Goal: Complete application form

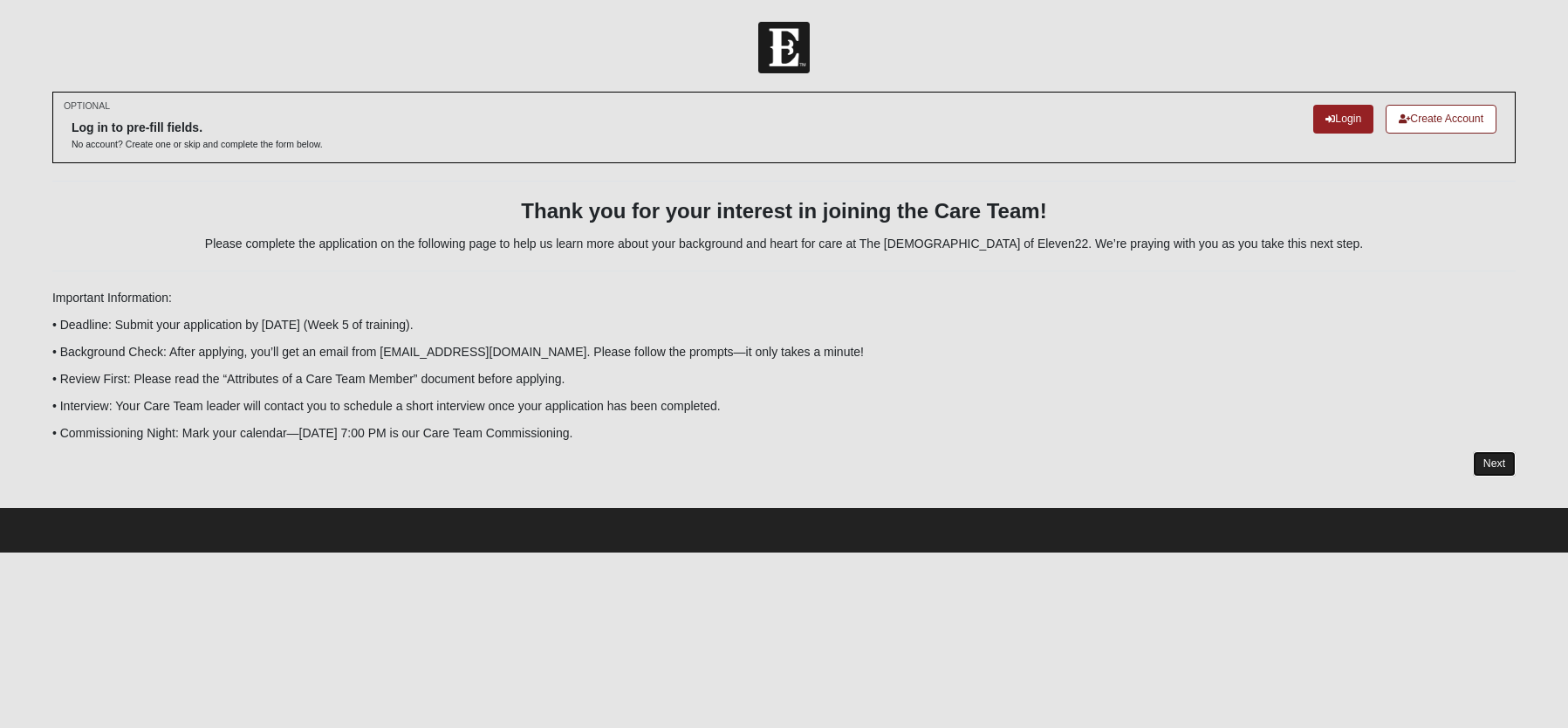
click at [1488, 456] on link "Next" at bounding box center [1494, 463] width 43 height 25
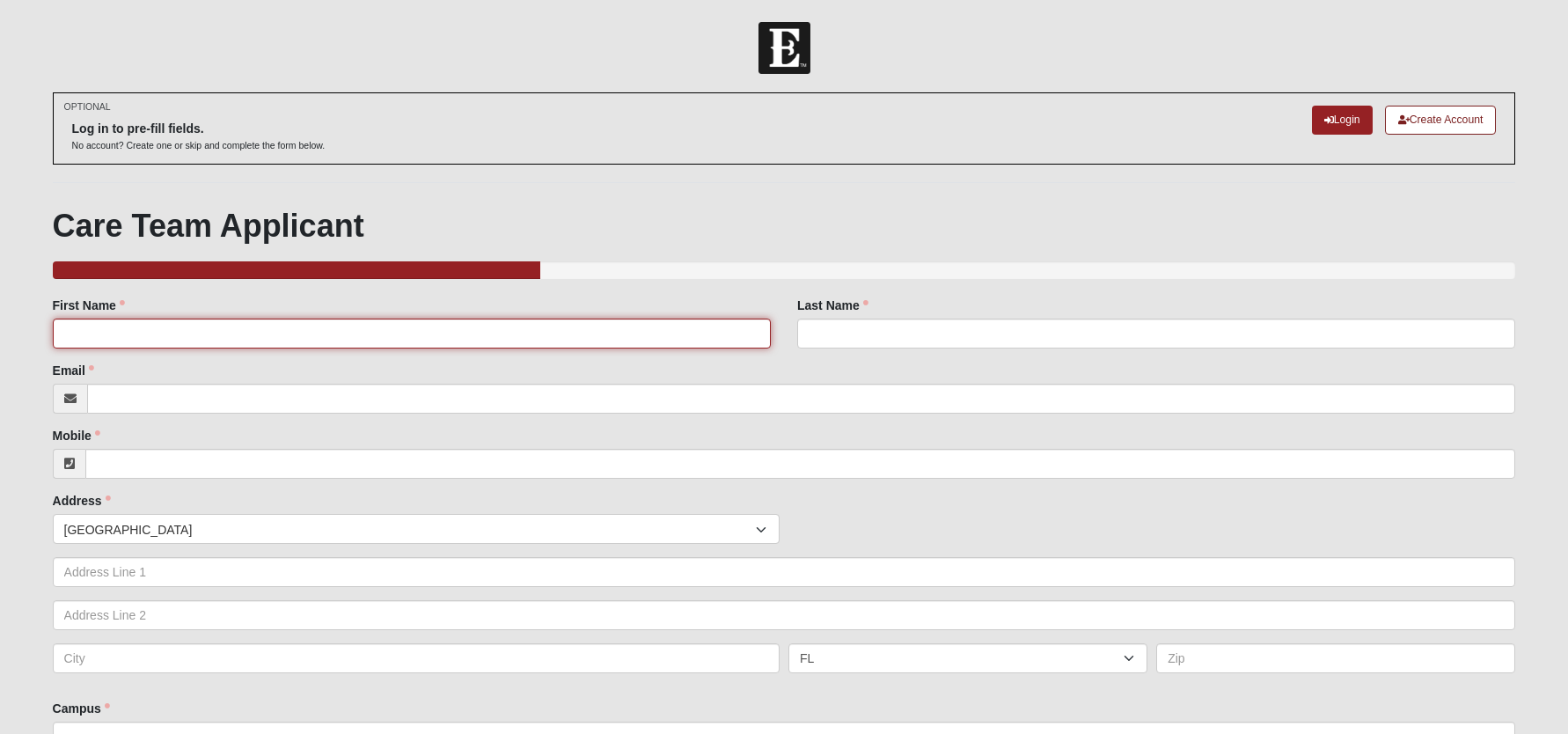
click at [349, 330] on input "First Name" at bounding box center [412, 334] width 718 height 29
type input "[PERSON_NAME]"
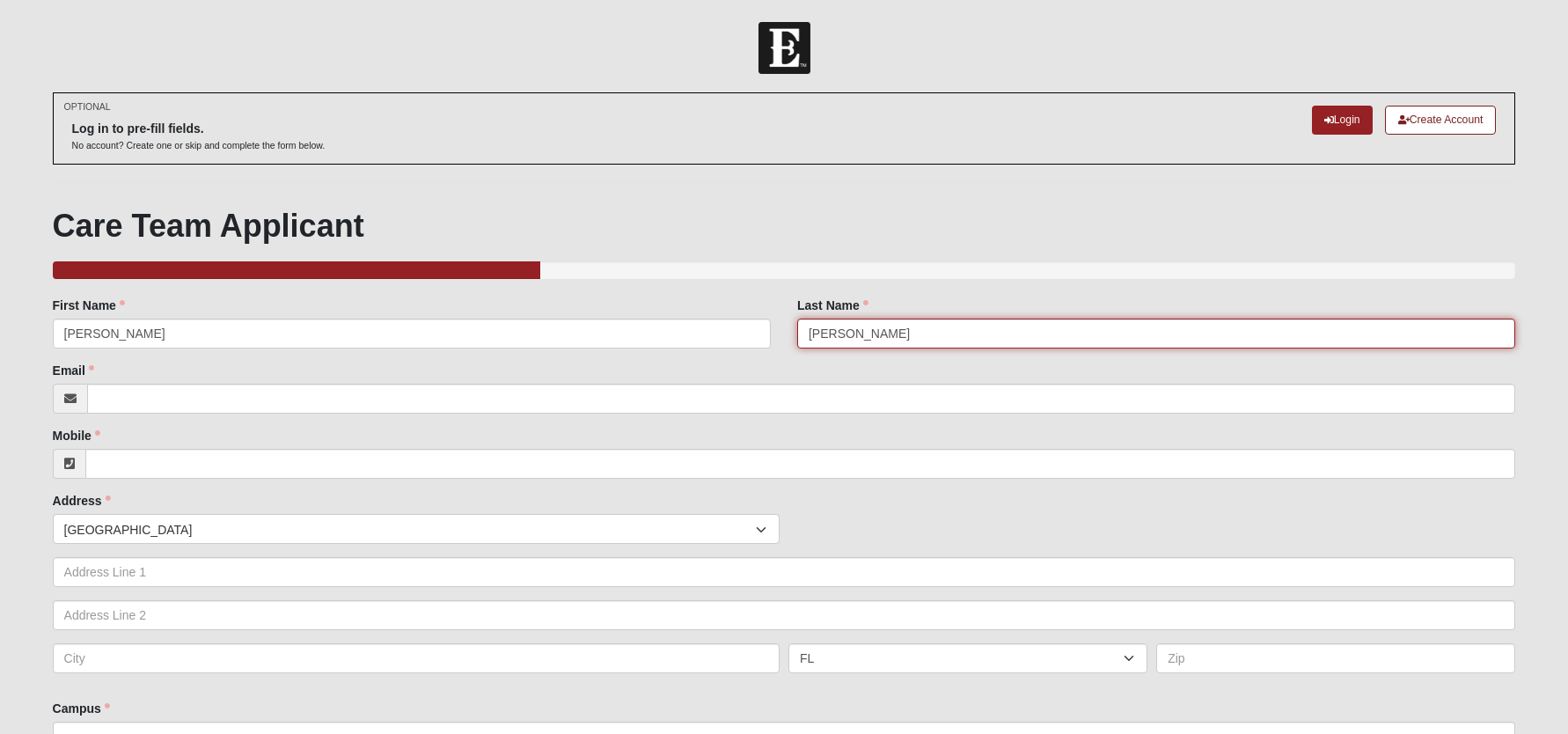
type input "[PERSON_NAME]"
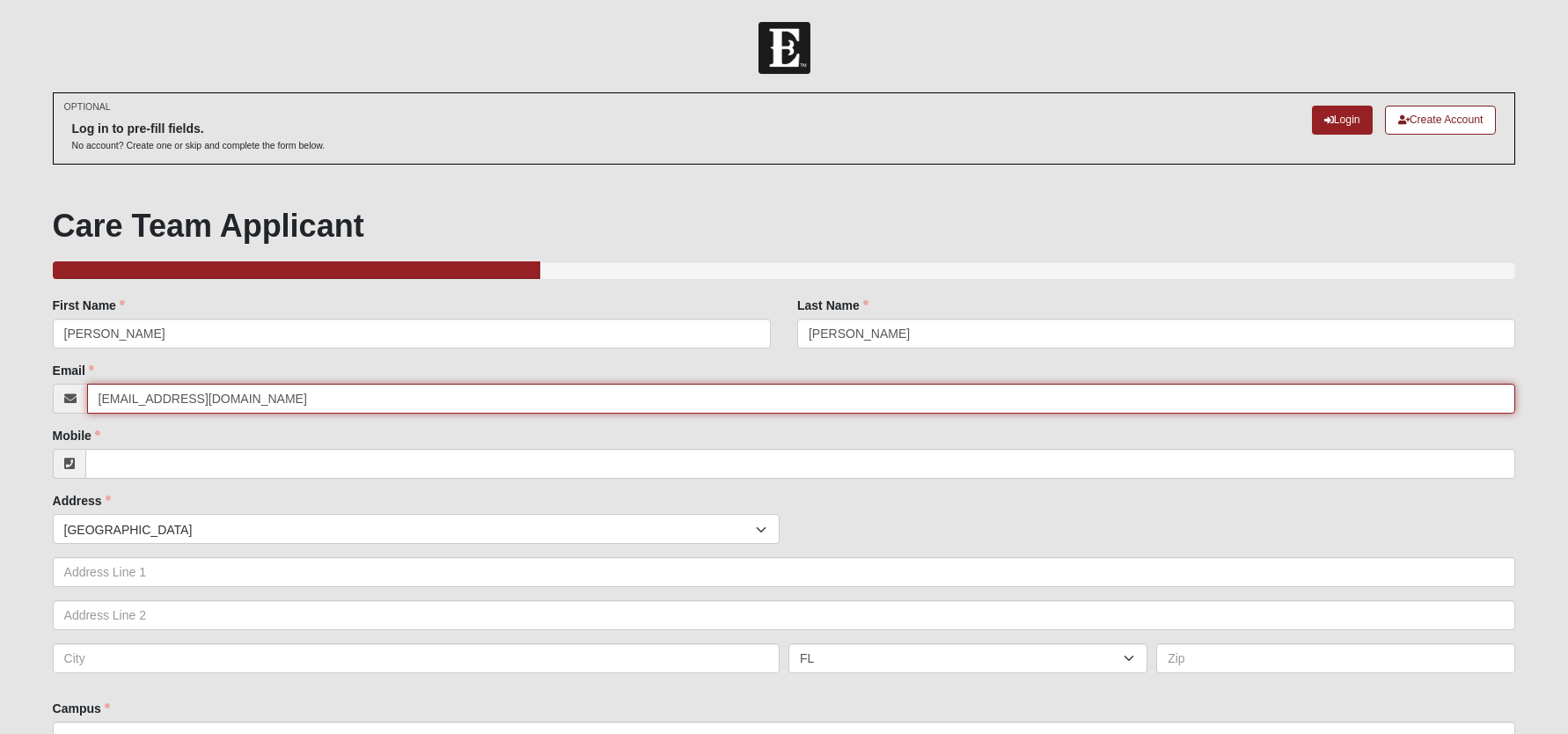
type input "[EMAIL_ADDRESS][DOMAIN_NAME]"
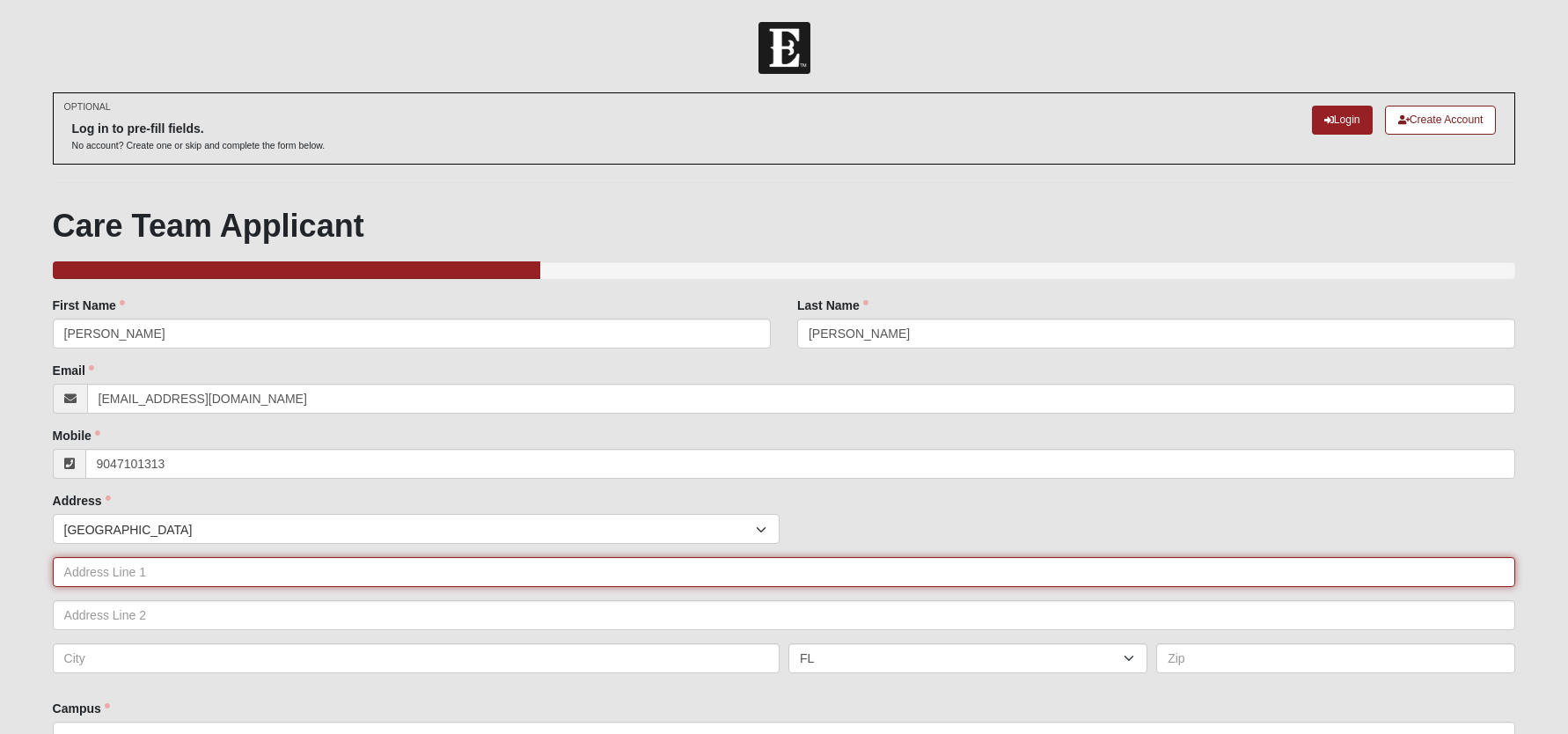
type input "[PHONE_NUMBER]"
type input "[STREET_ADDRESS][PERSON_NAME]"
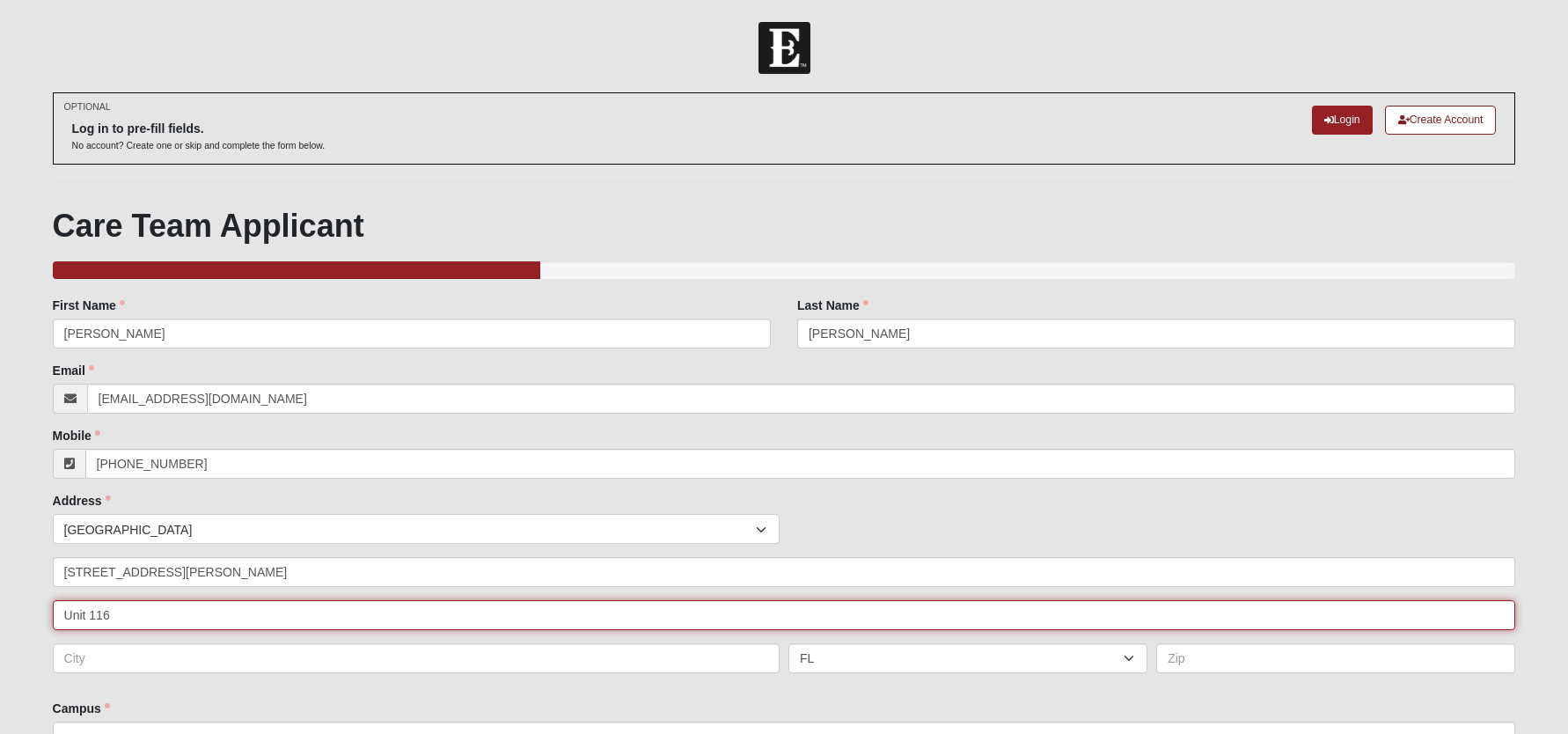
type input "Unit 116"
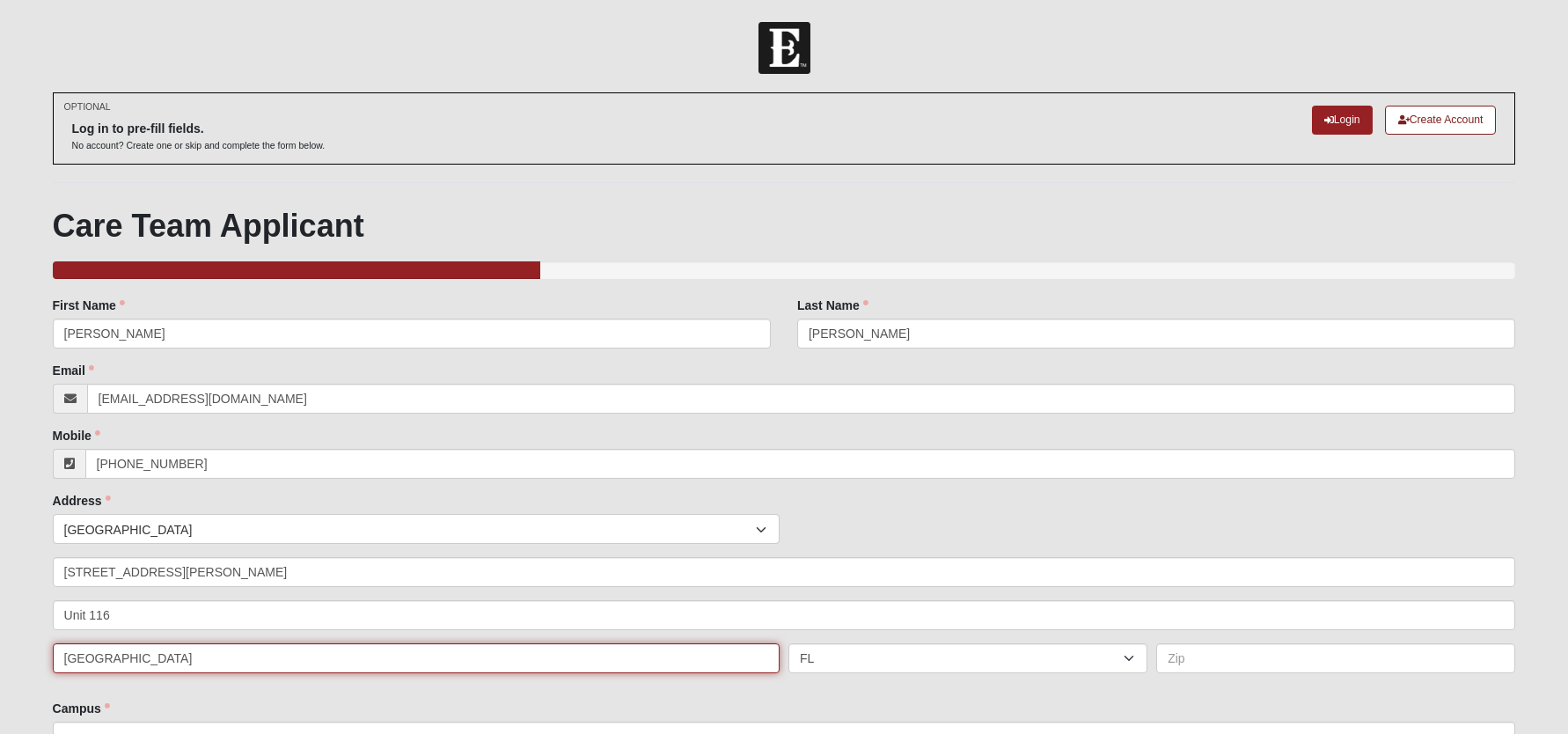
type input "[GEOGRAPHIC_DATA]"
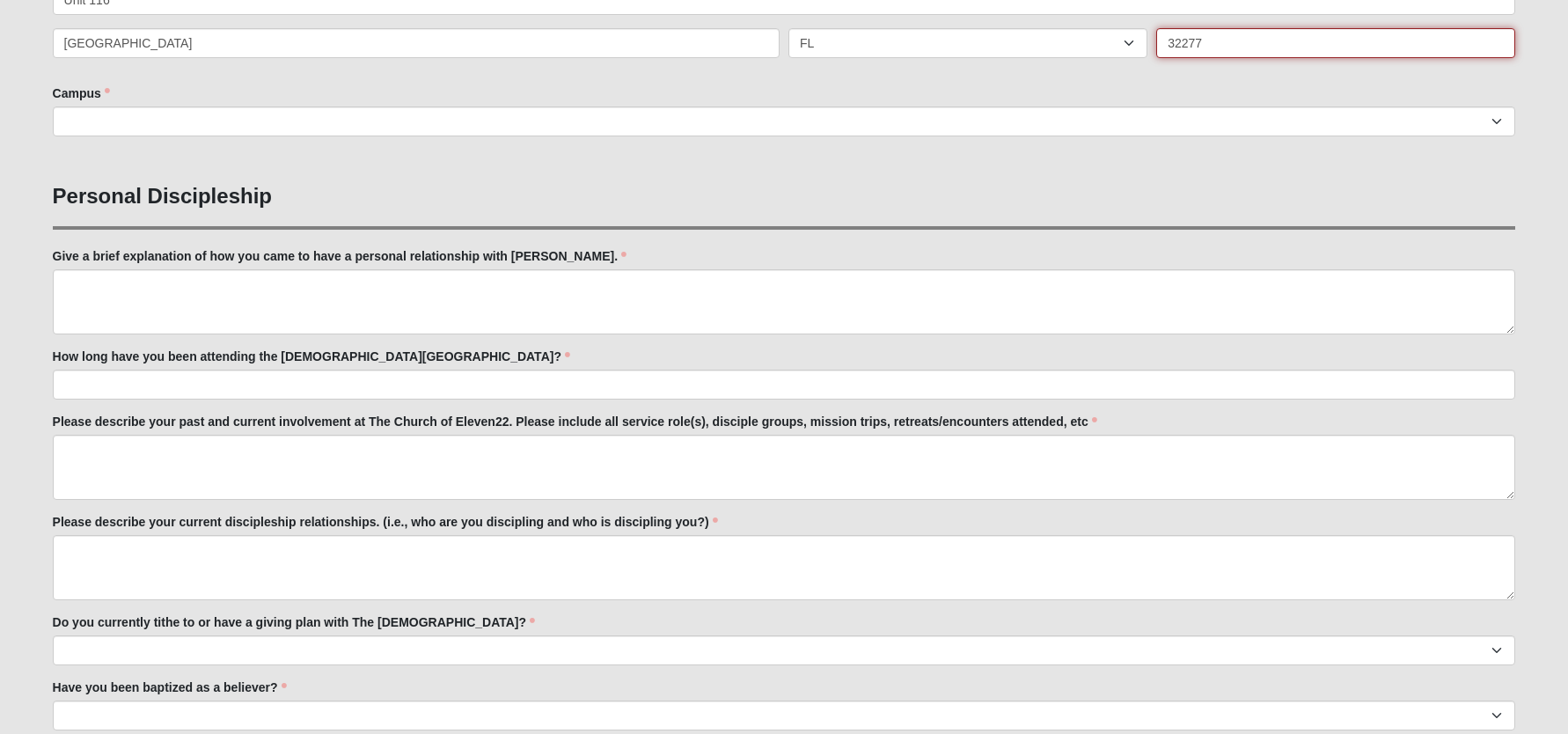
scroll to position [616, 0]
type input "32277"
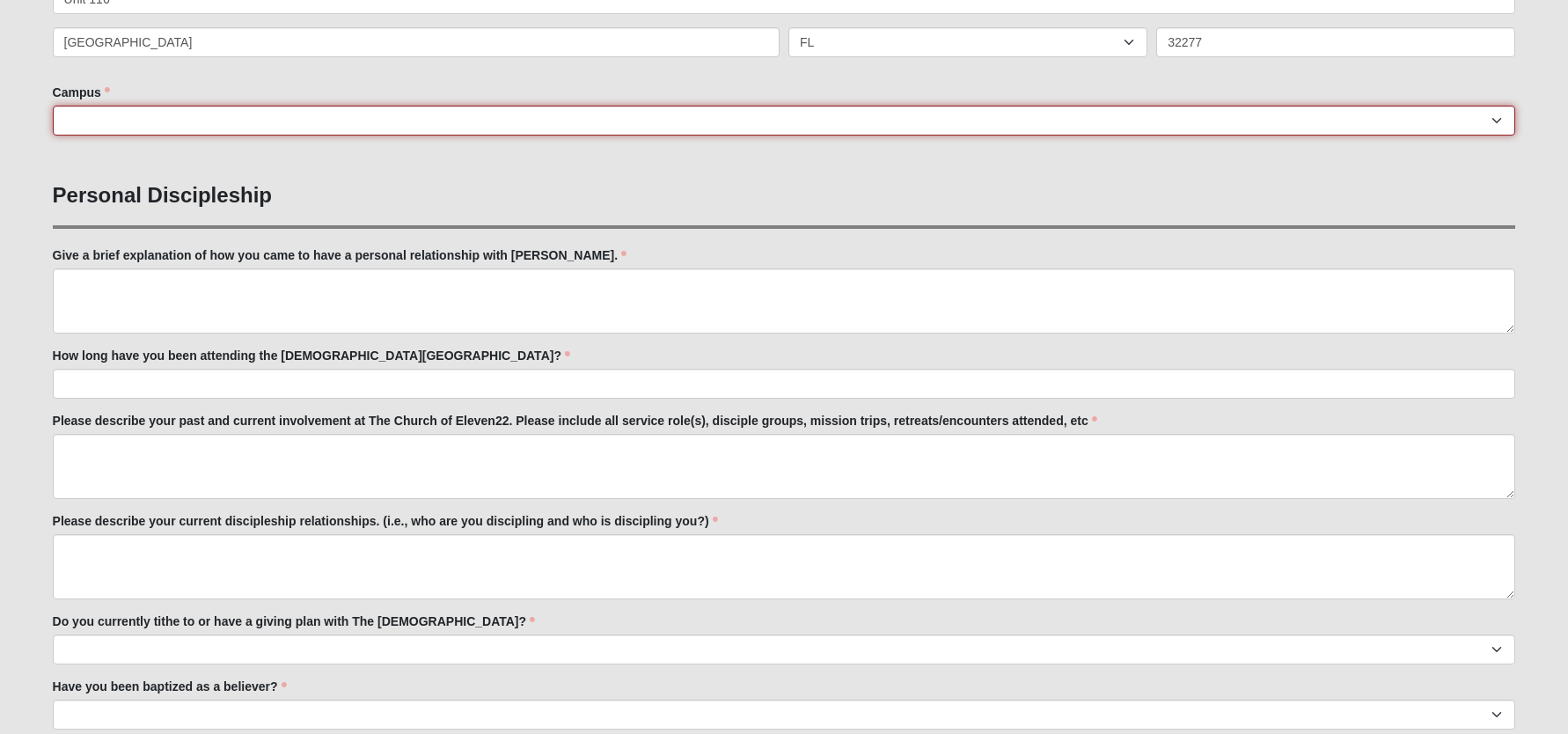
select select "3"
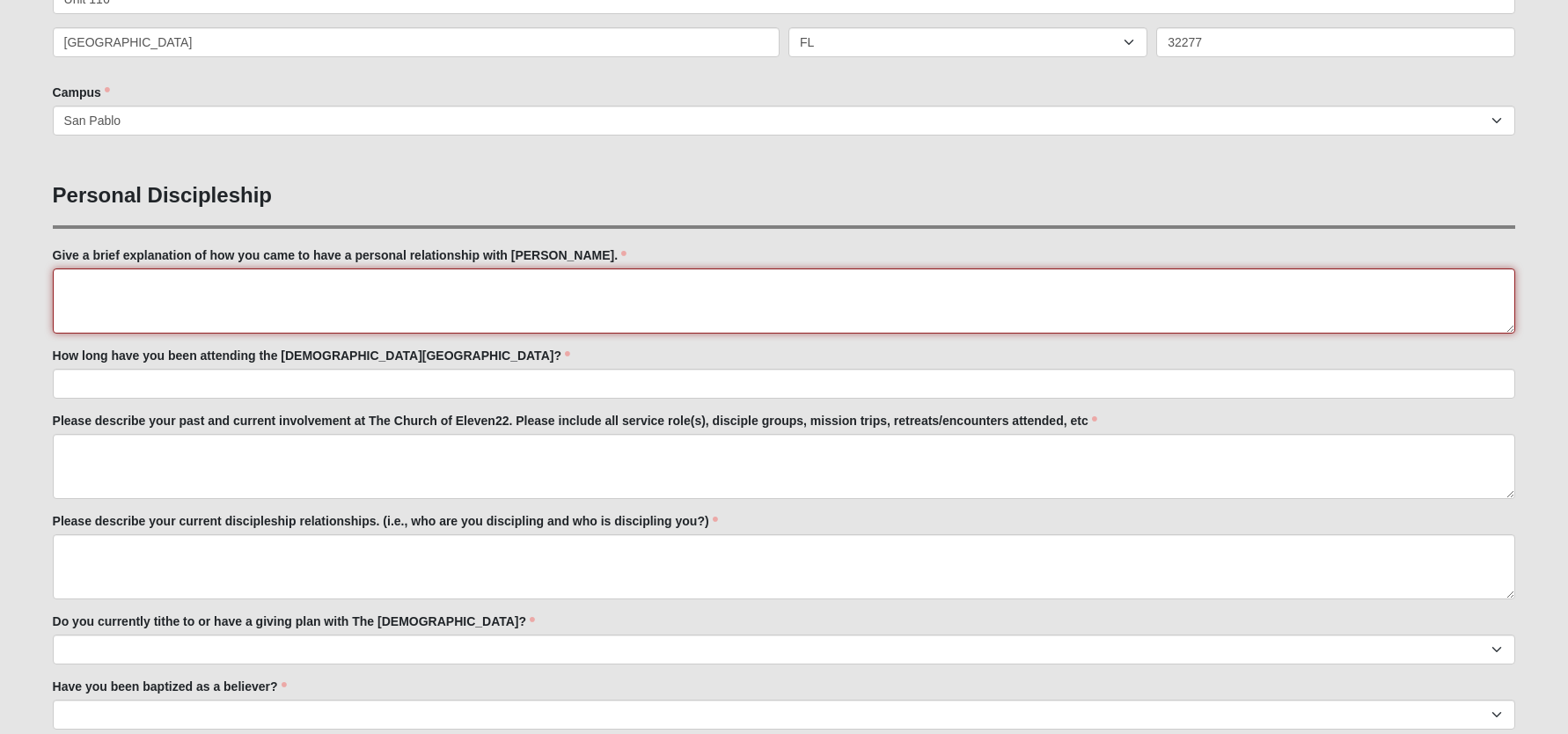
click at [299, 311] on textarea "Give a brief explanation of how you came to have a personal relationship with […" at bounding box center [784, 300] width 1463 height 65
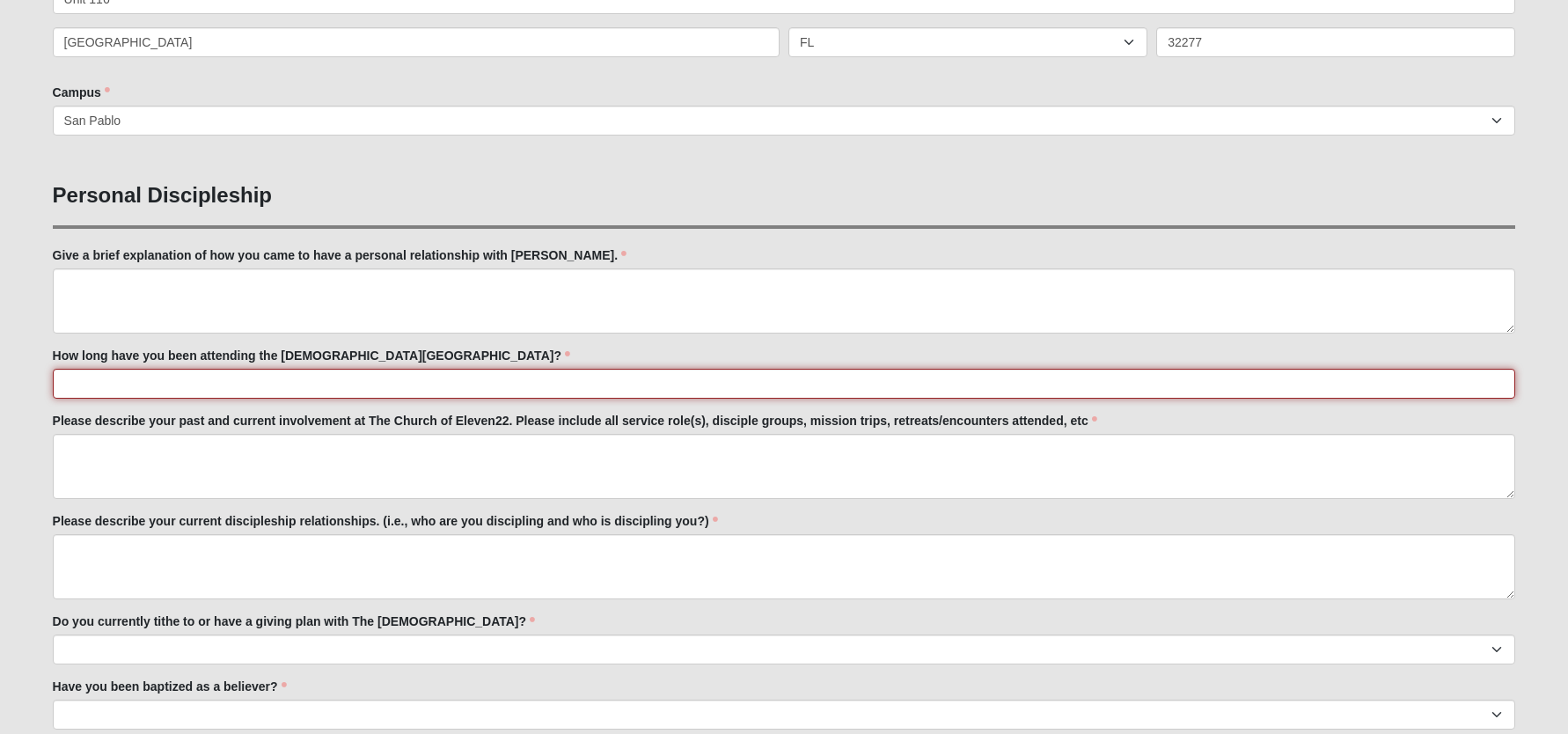
click at [285, 380] on input "How long have you been attending the [DEMOGRAPHIC_DATA][GEOGRAPHIC_DATA]?" at bounding box center [784, 384] width 1463 height 29
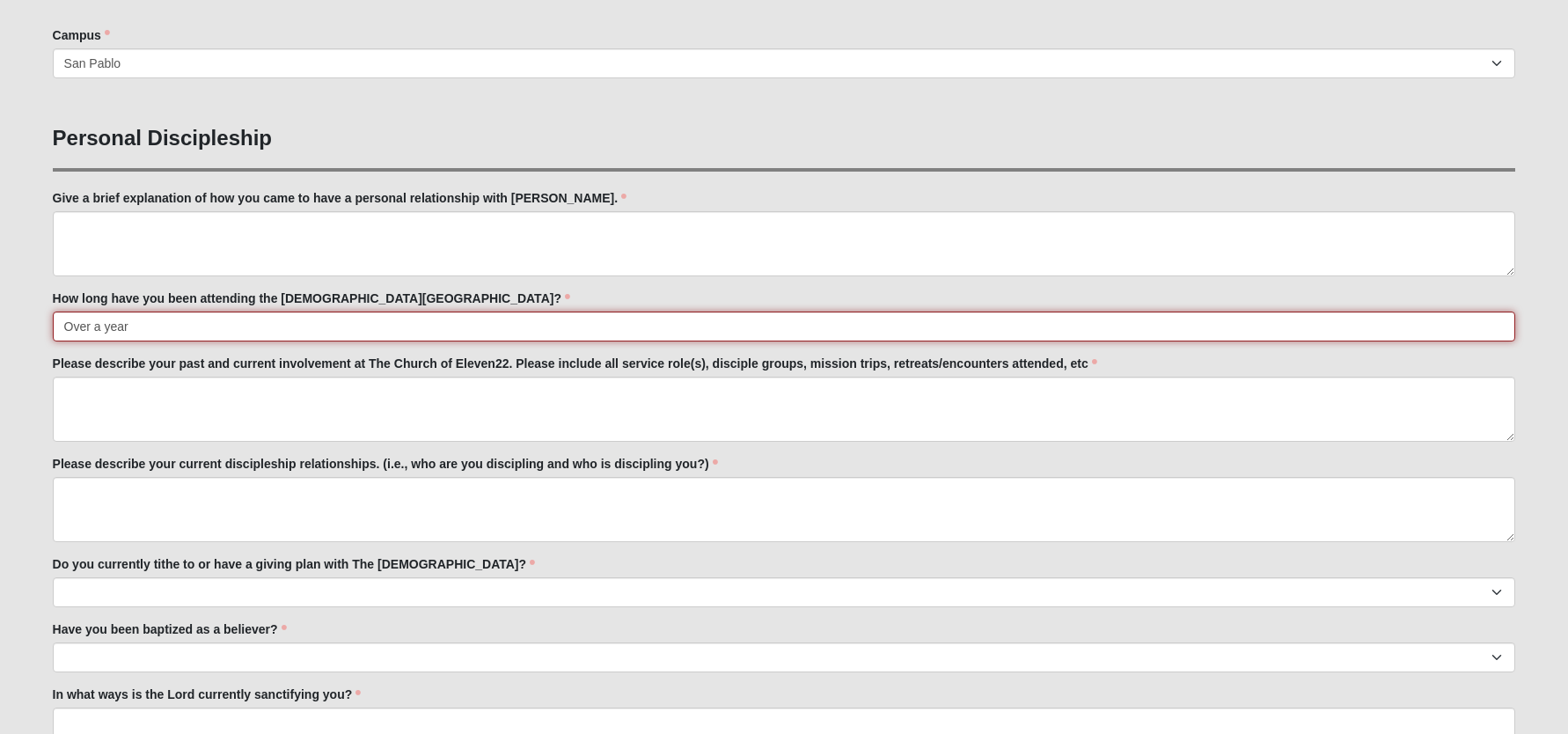
scroll to position [704, 0]
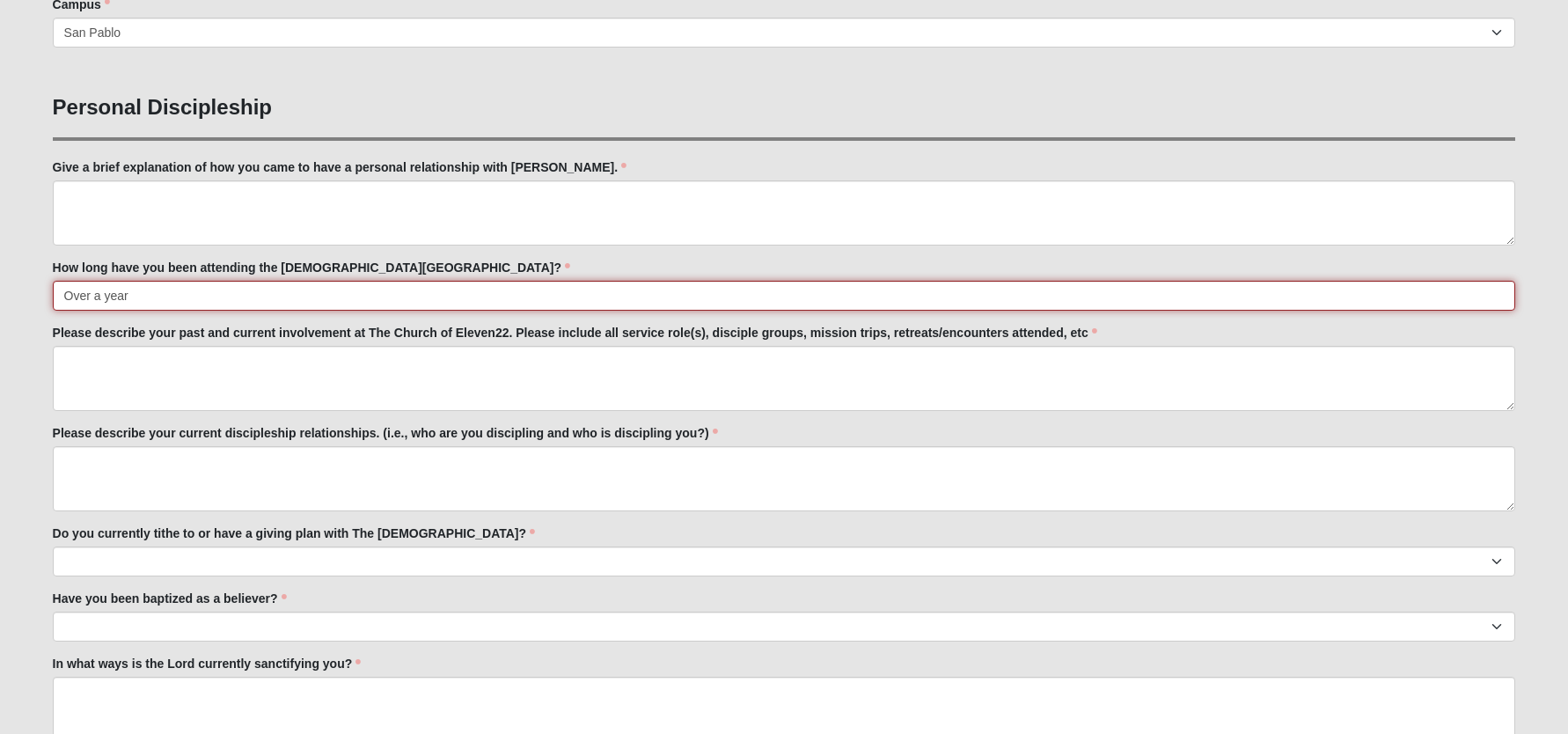
type input "Over a year"
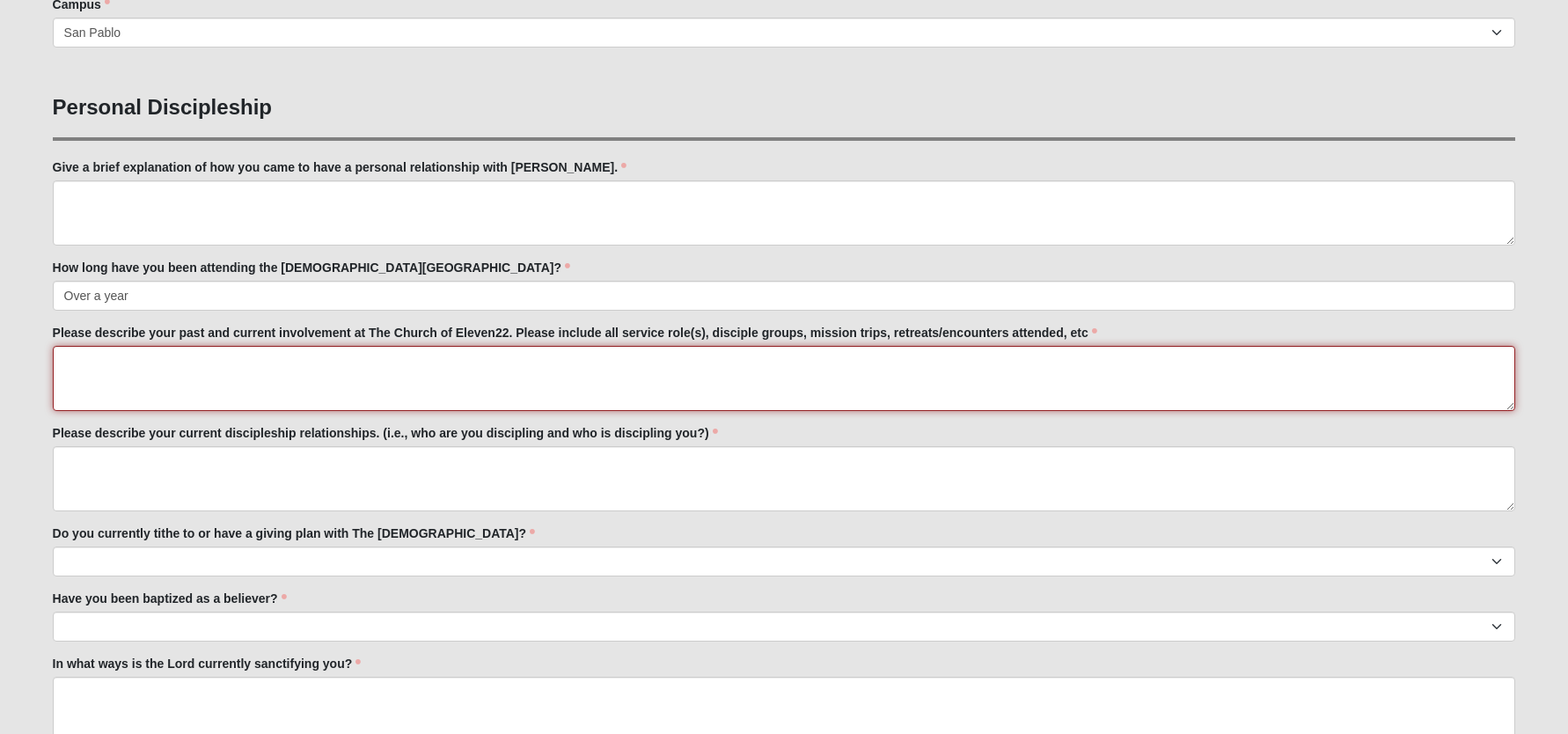
click at [287, 379] on textarea "Please describe your past and current involvement at The Church of Eleven22. Pl…" at bounding box center [784, 378] width 1463 height 65
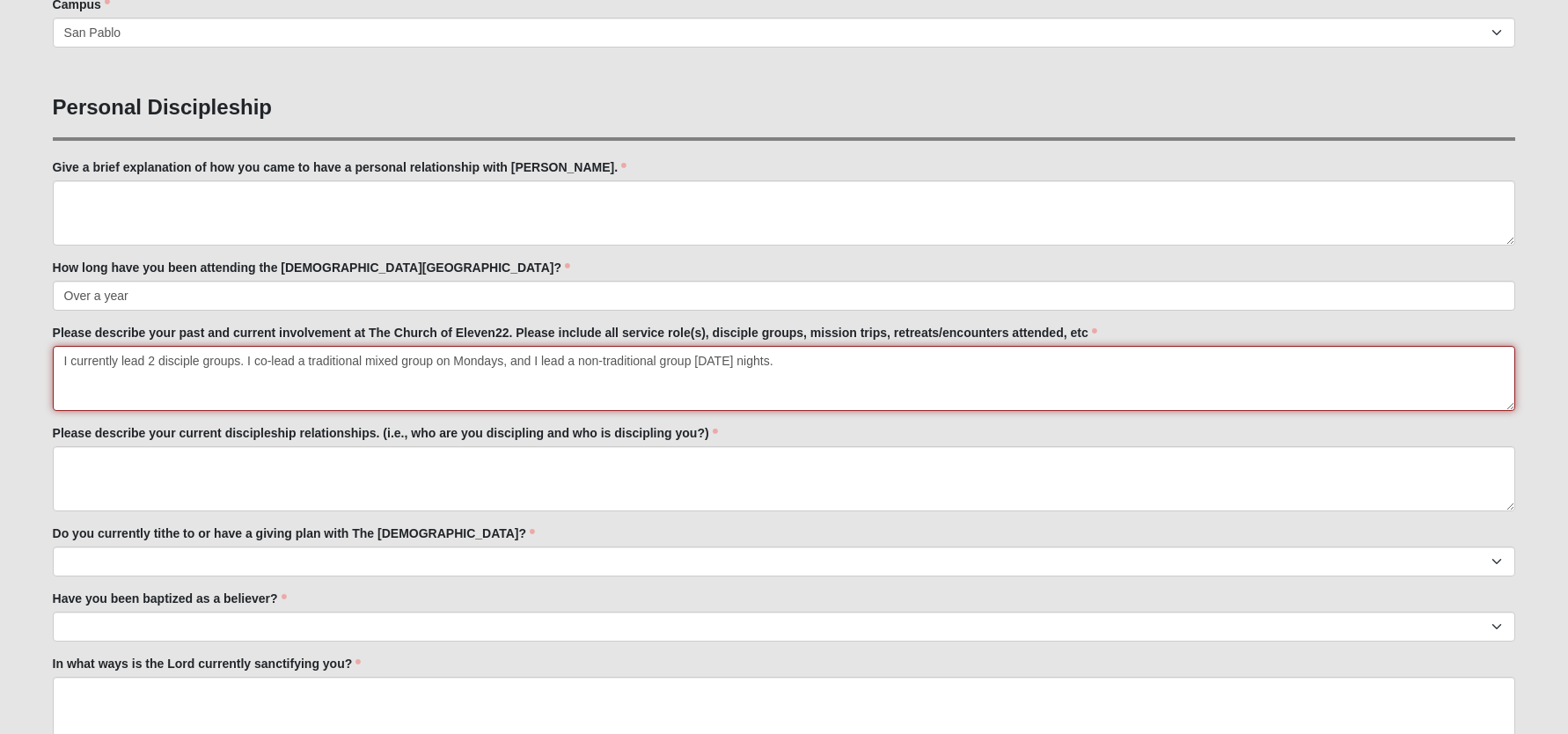
click at [827, 357] on textarea "I currently lead 2 disciple groups. I co-lead a traditional mixed group on Mond…" at bounding box center [784, 378] width 1463 height 65
type textarea "I currently lead 2 disciple groups. I co-lead a traditional mixed group on Mond…"
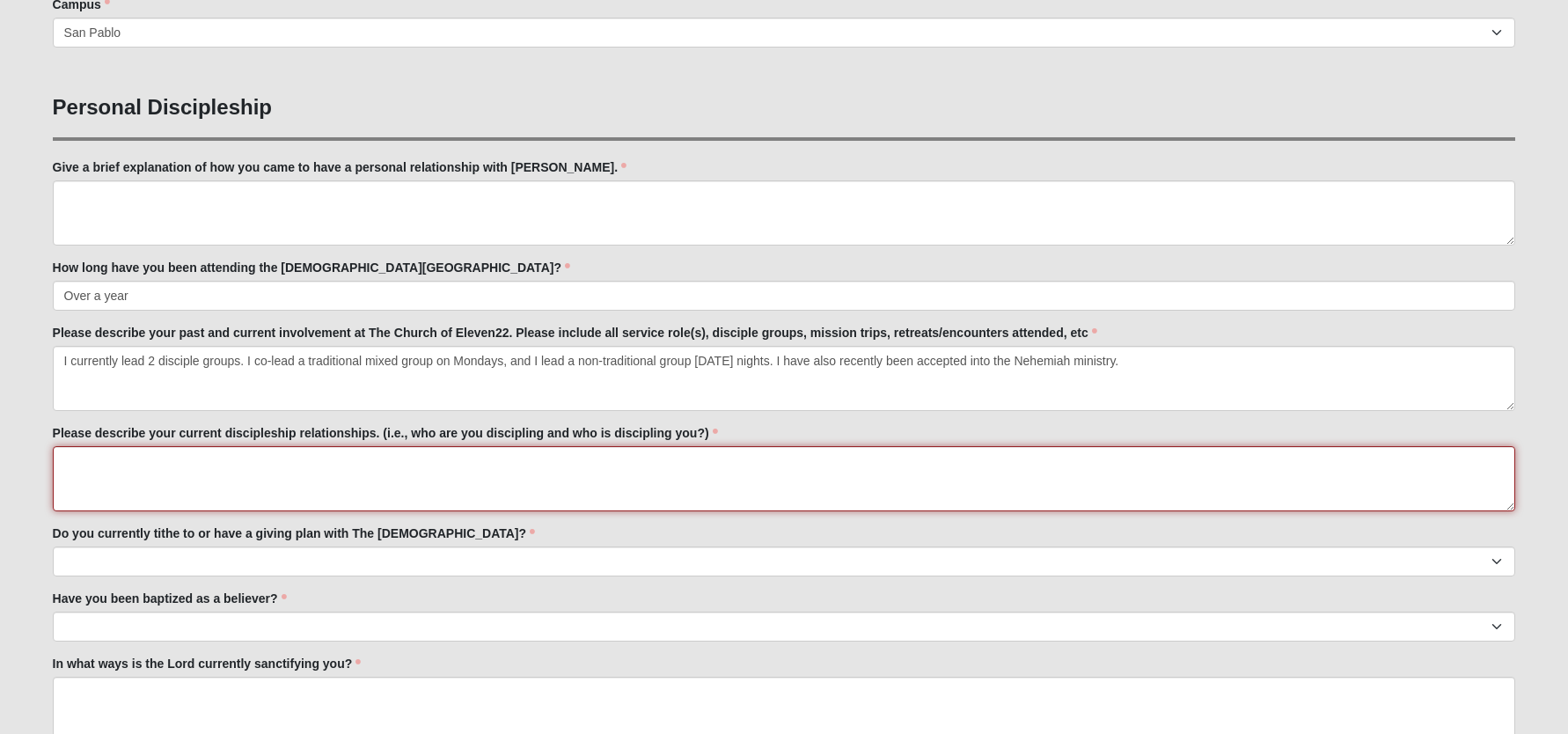
click at [529, 461] on textarea "Please describe your current discipleship relationships. (i.e., who are you dis…" at bounding box center [784, 479] width 1463 height 65
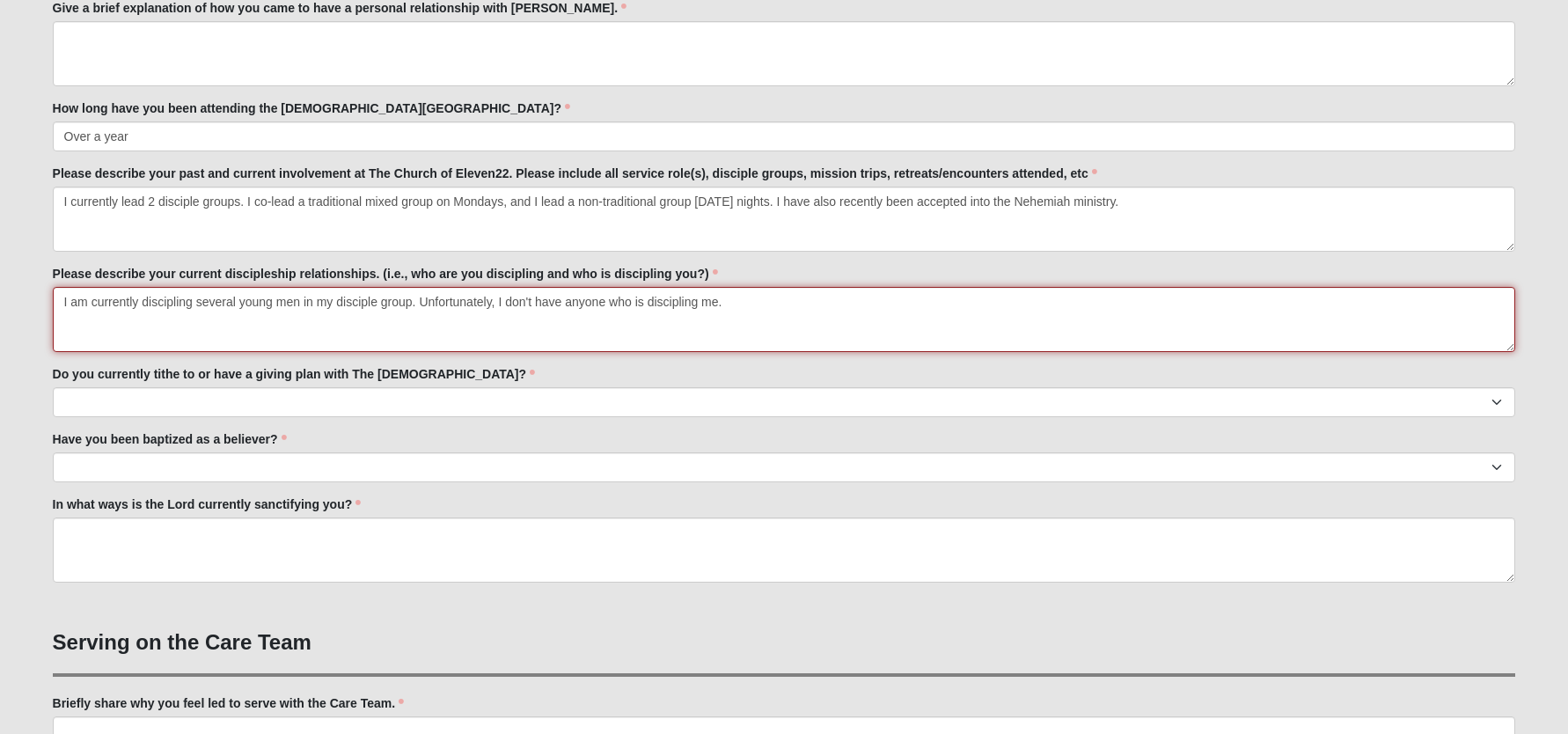
scroll to position [879, 0]
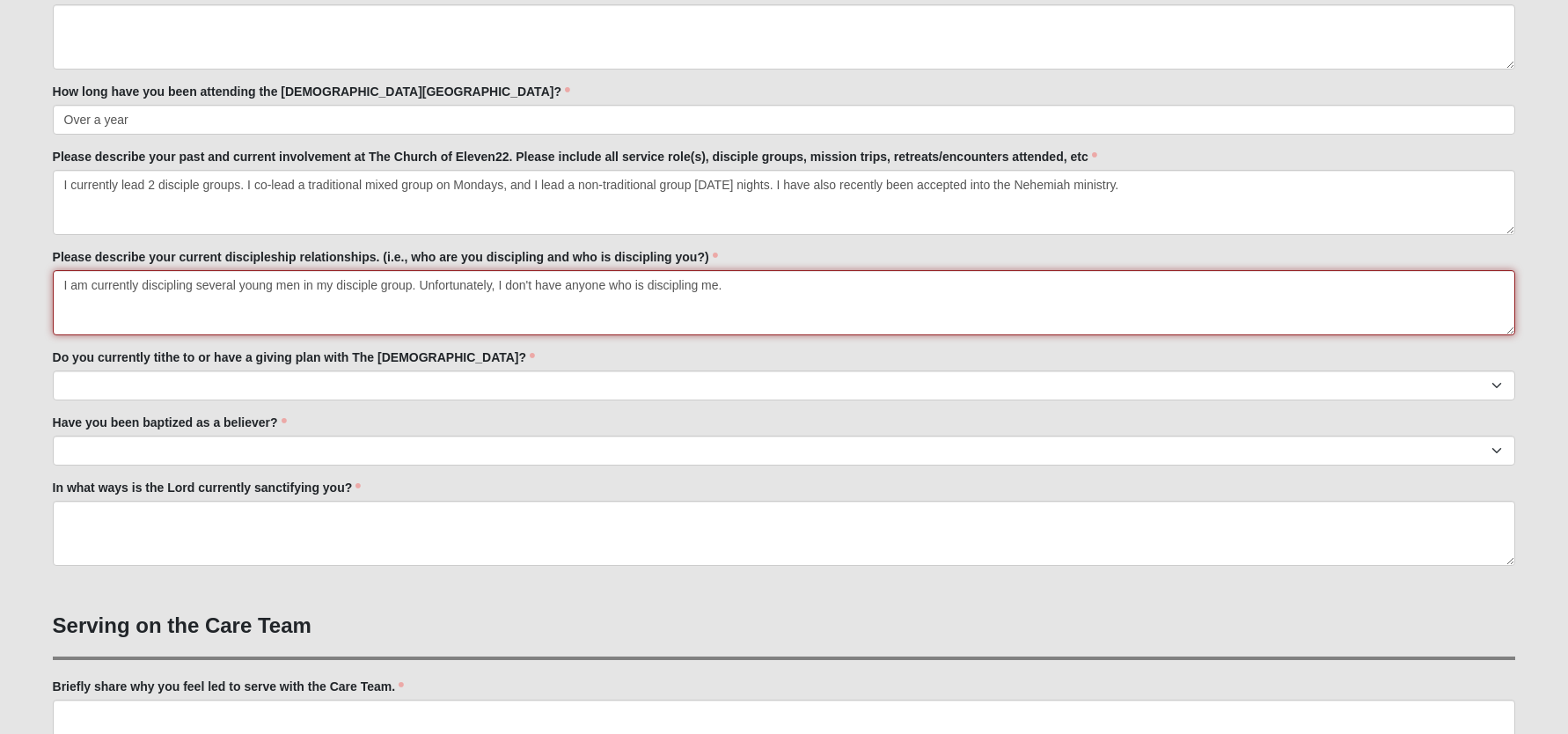
type textarea "I am currently discipling several young men in my disciple group. Unfortunately…"
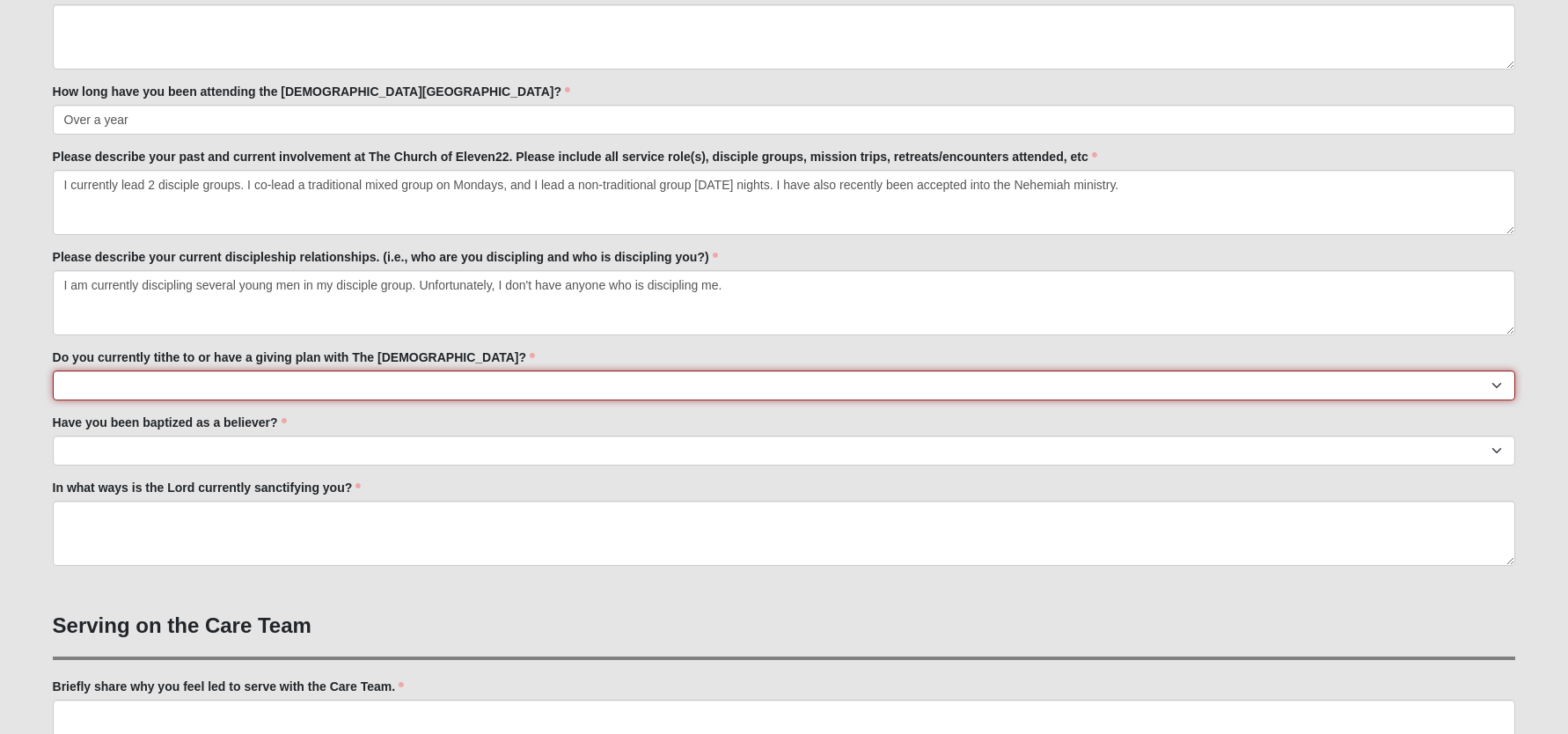
click at [226, 384] on select "No Yes" at bounding box center [784, 385] width 1463 height 29
select select "True"
click at [53, 370] on select "No Yes" at bounding box center [784, 385] width 1463 height 29
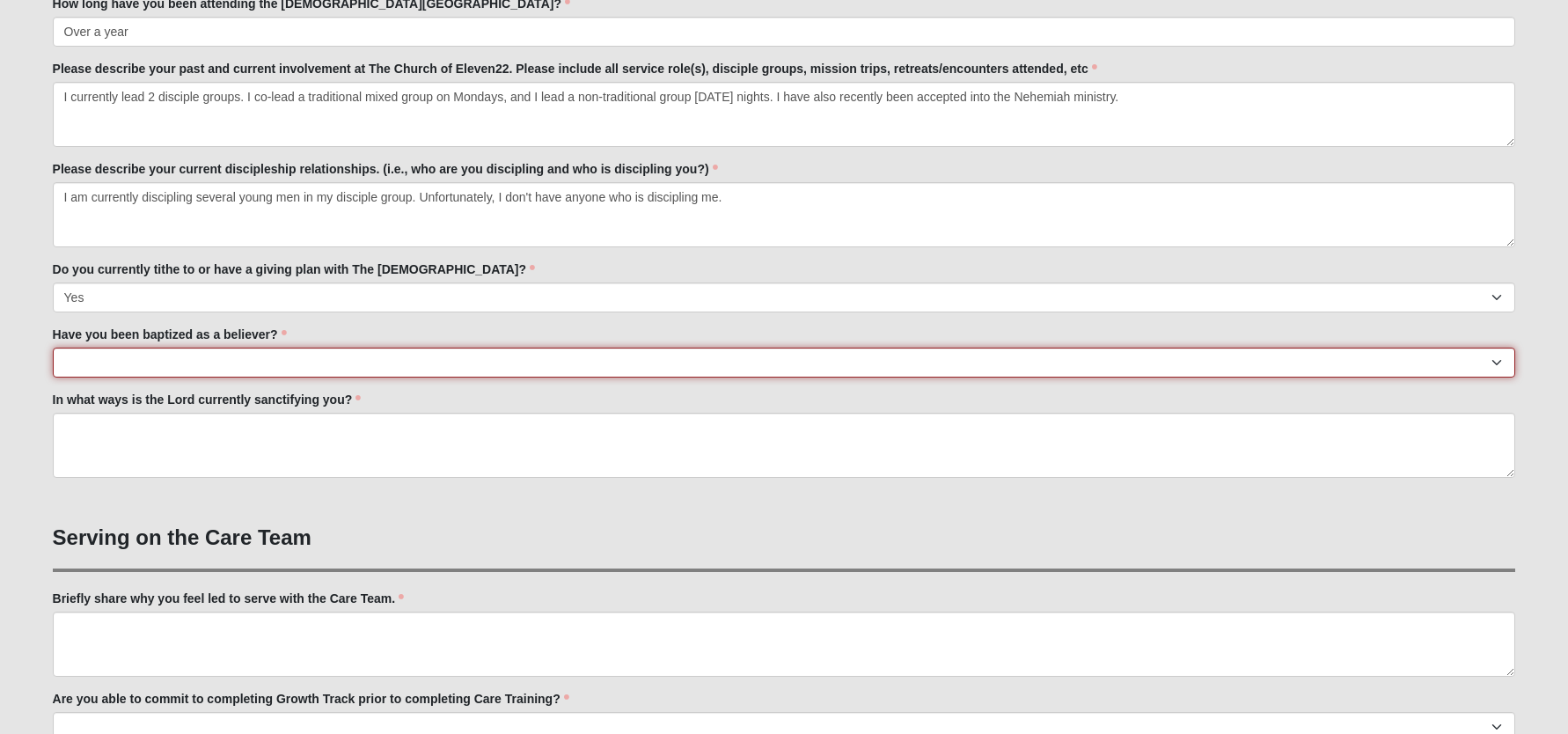
click at [252, 361] on select "No Yes" at bounding box center [784, 362] width 1463 height 29
select select "True"
click at [53, 347] on select "No Yes" at bounding box center [784, 362] width 1463 height 29
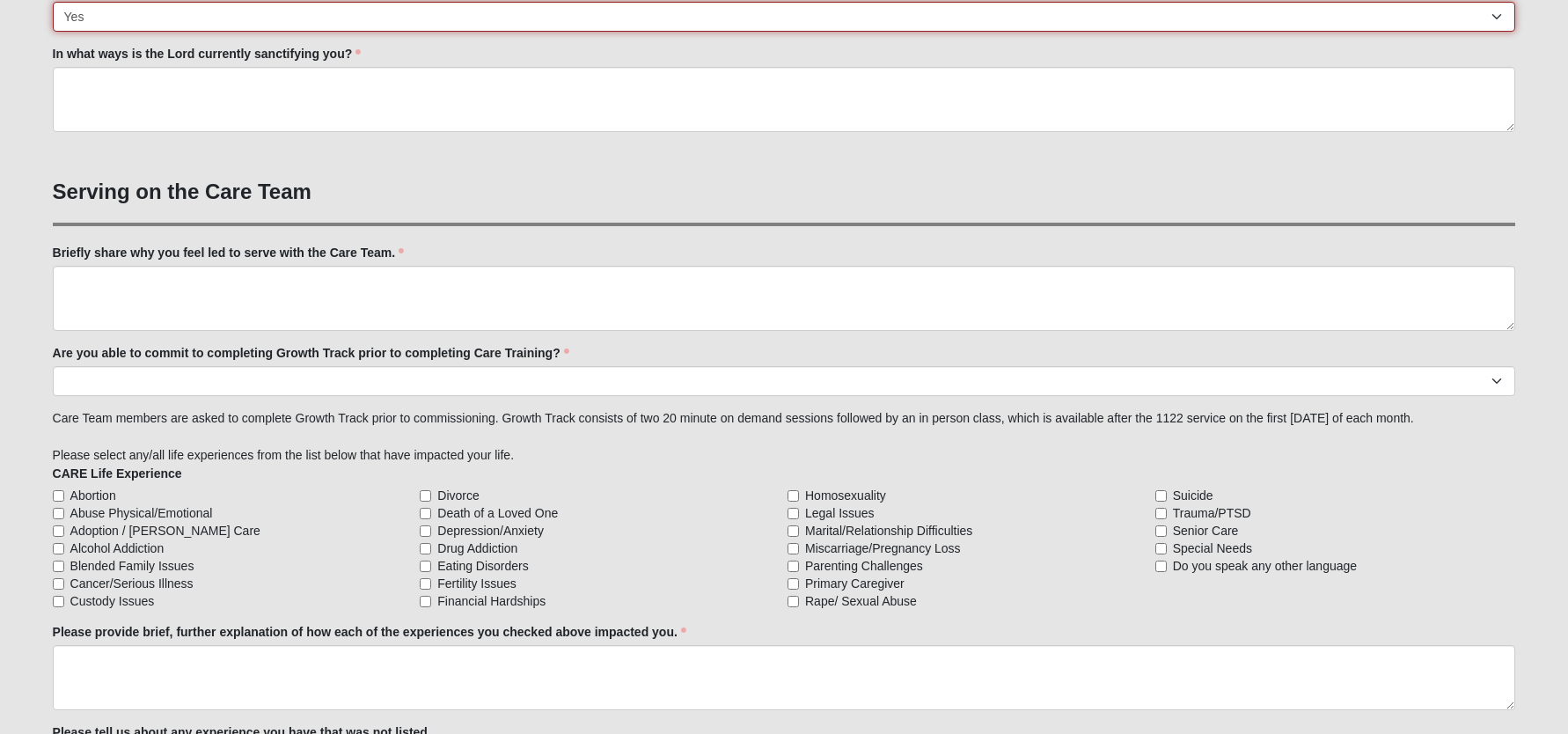
scroll to position [1320, 0]
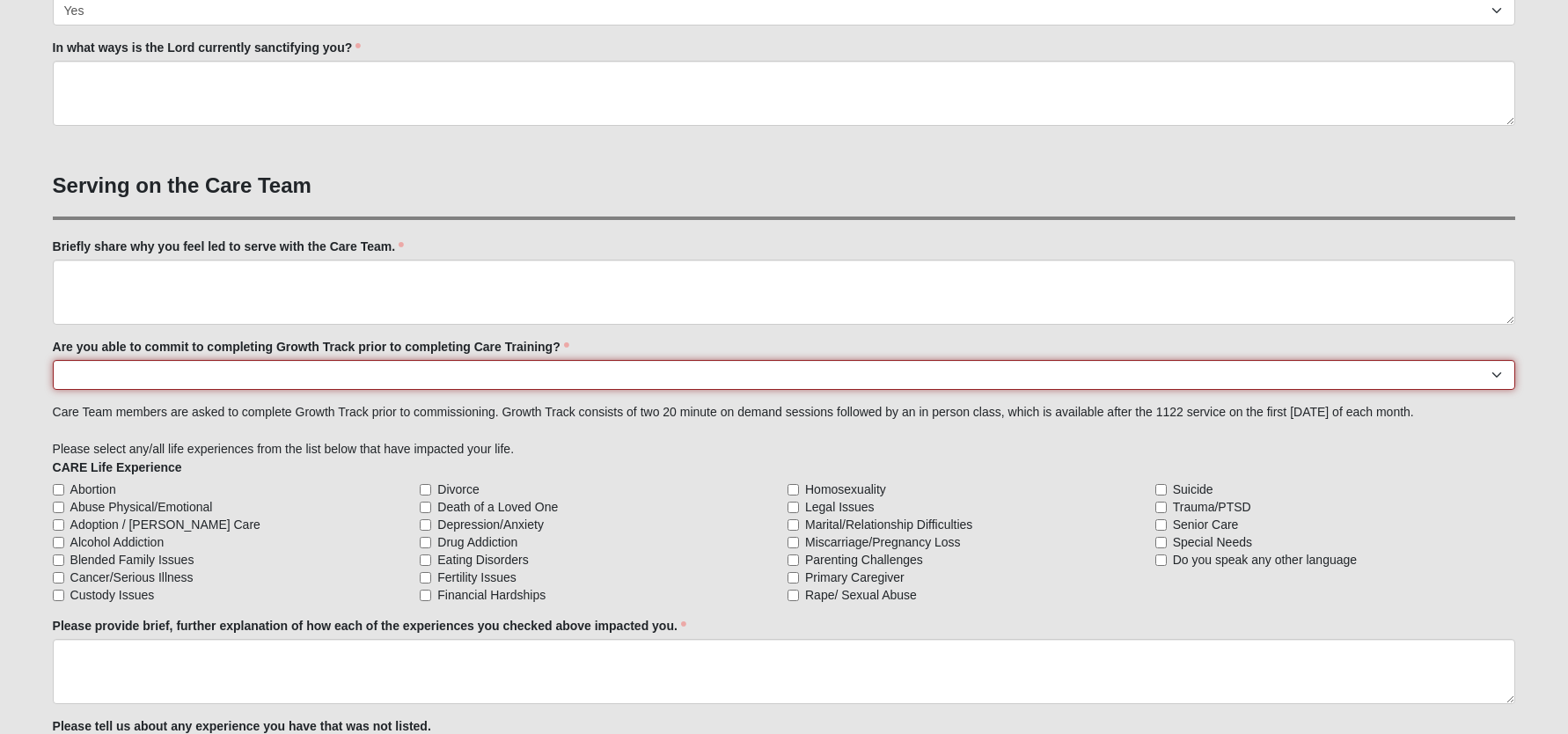
click at [366, 378] on select "Yes No Already Completed" at bounding box center [784, 375] width 1463 height 29
select select "Already Completed"
click at [53, 360] on select "Yes No Already Completed" at bounding box center [784, 375] width 1463 height 29
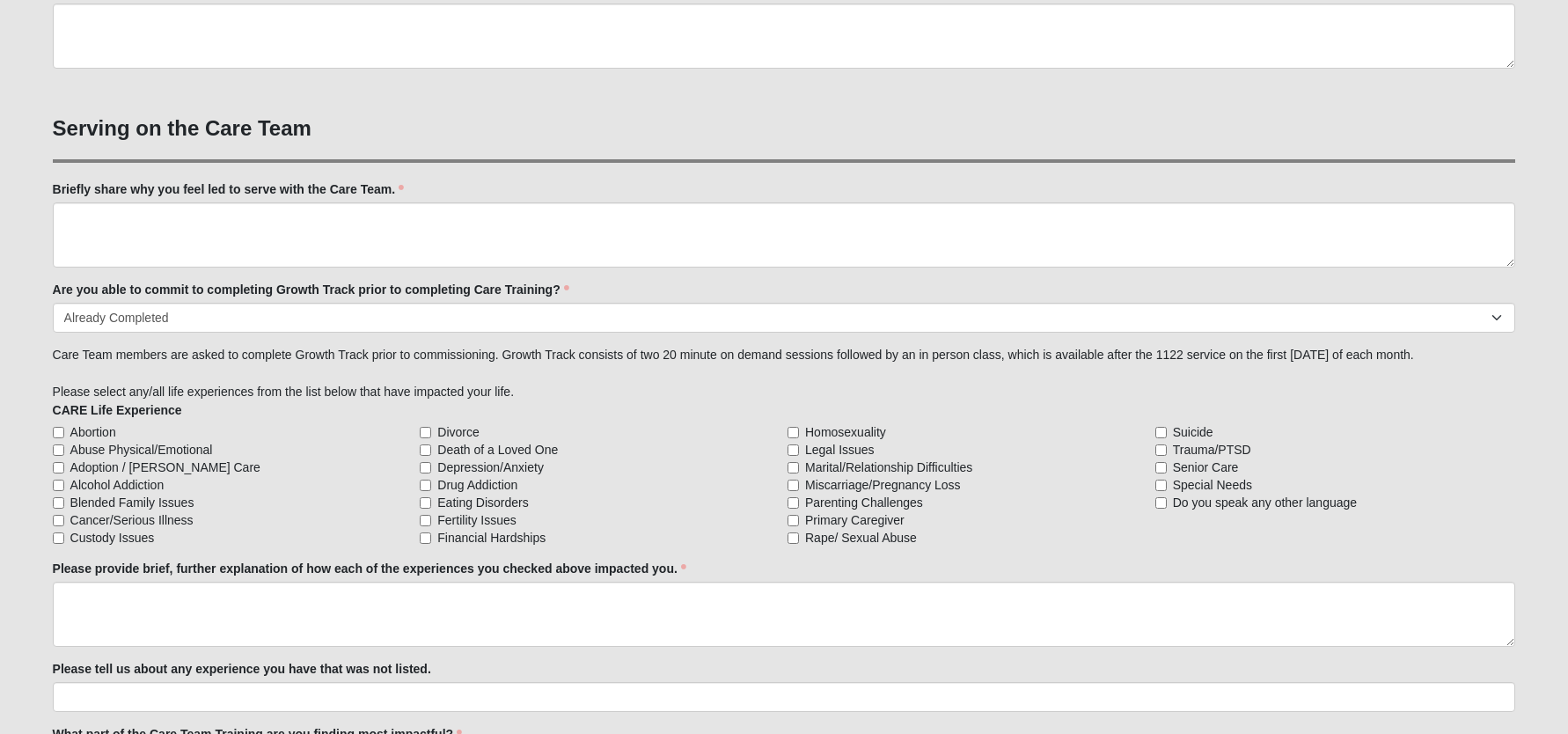
scroll to position [1407, 0]
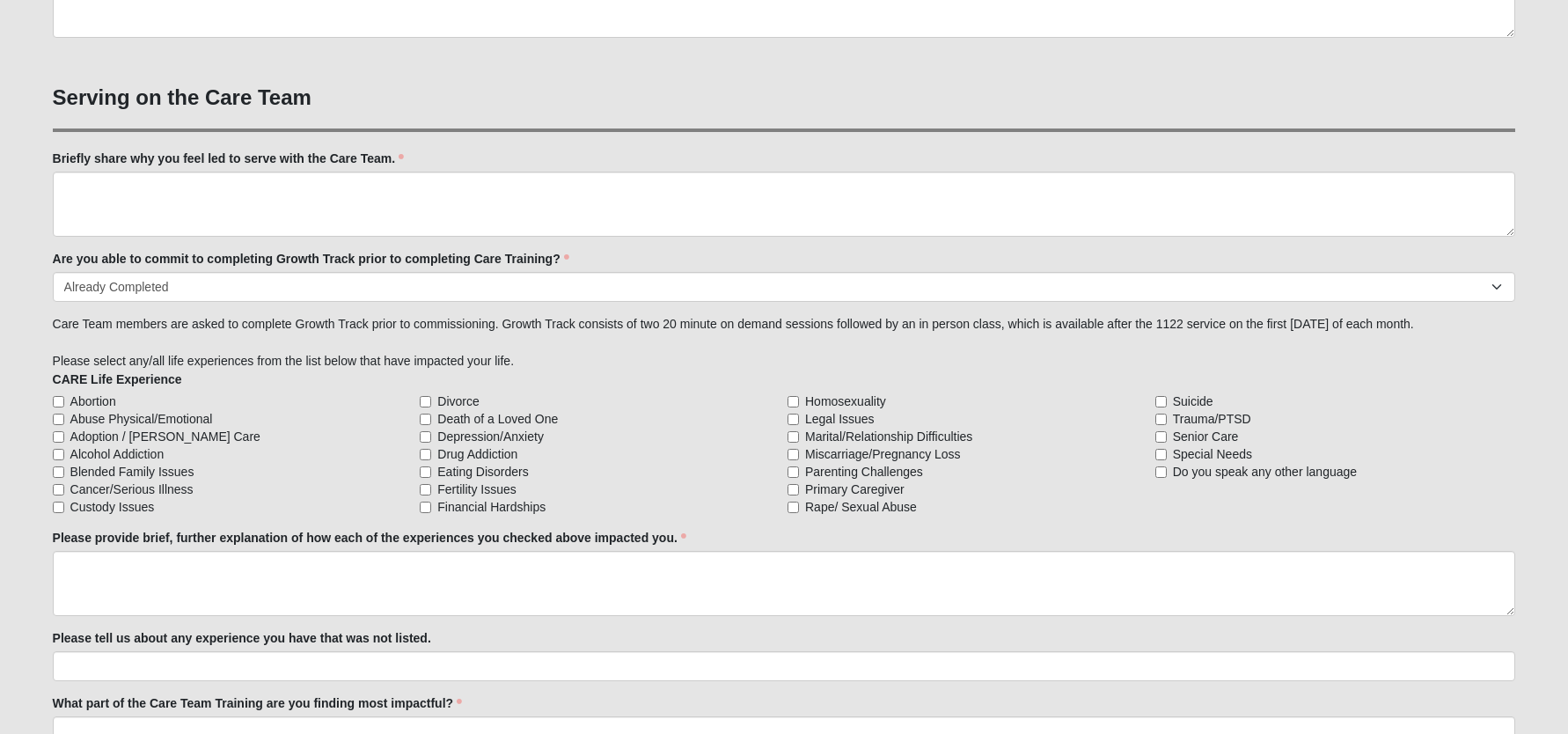
click at [485, 505] on span "Financial Hardships" at bounding box center [492, 506] width 108 height 18
click at [431, 505] on input "Financial Hardships" at bounding box center [426, 507] width 12 height 12
checkbox input "true"
click at [842, 446] on span "Miscarriage/Pregnancy Loss" at bounding box center [882, 454] width 156 height 18
click at [799, 448] on input "Miscarriage/Pregnancy Loss" at bounding box center [793, 454] width 12 height 12
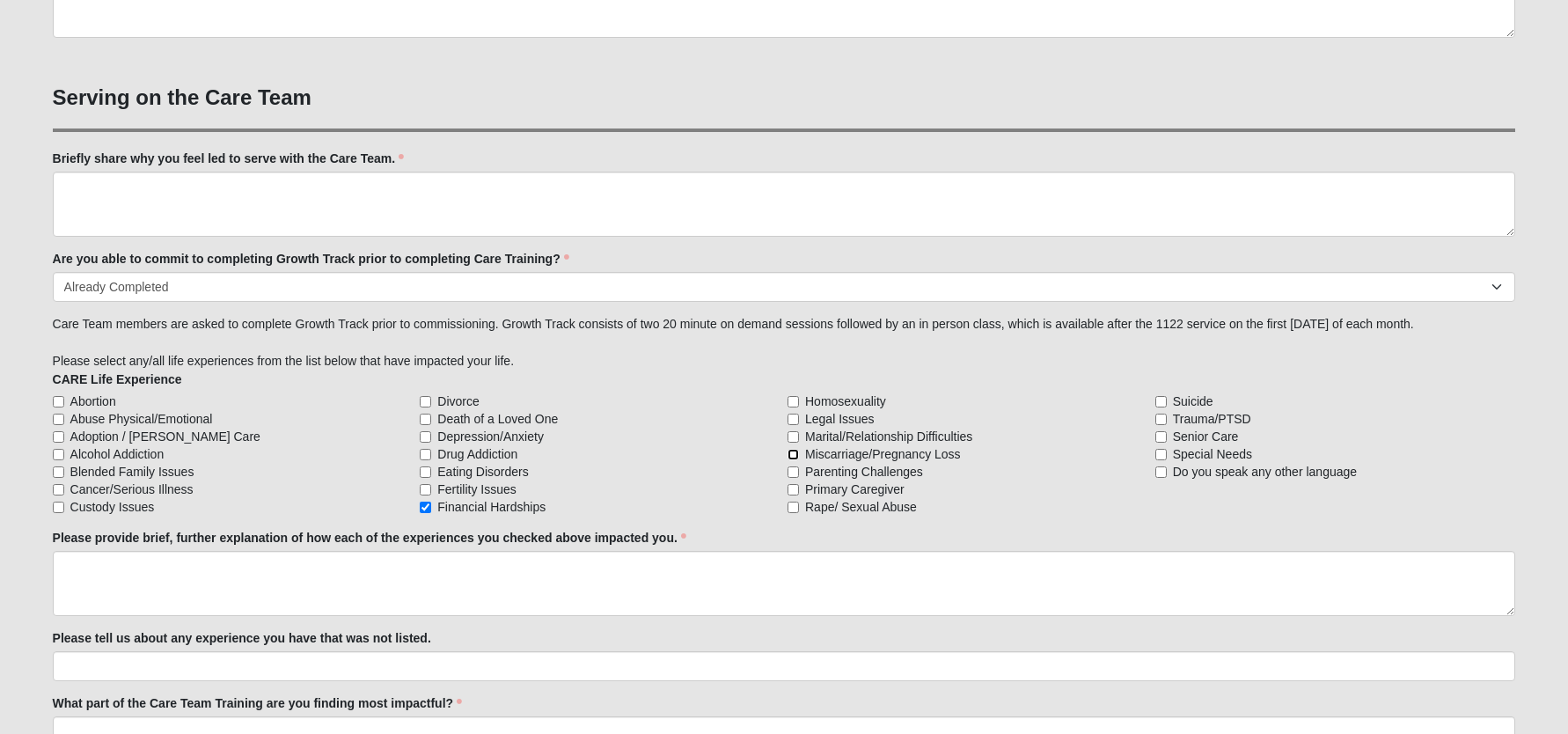
checkbox input "true"
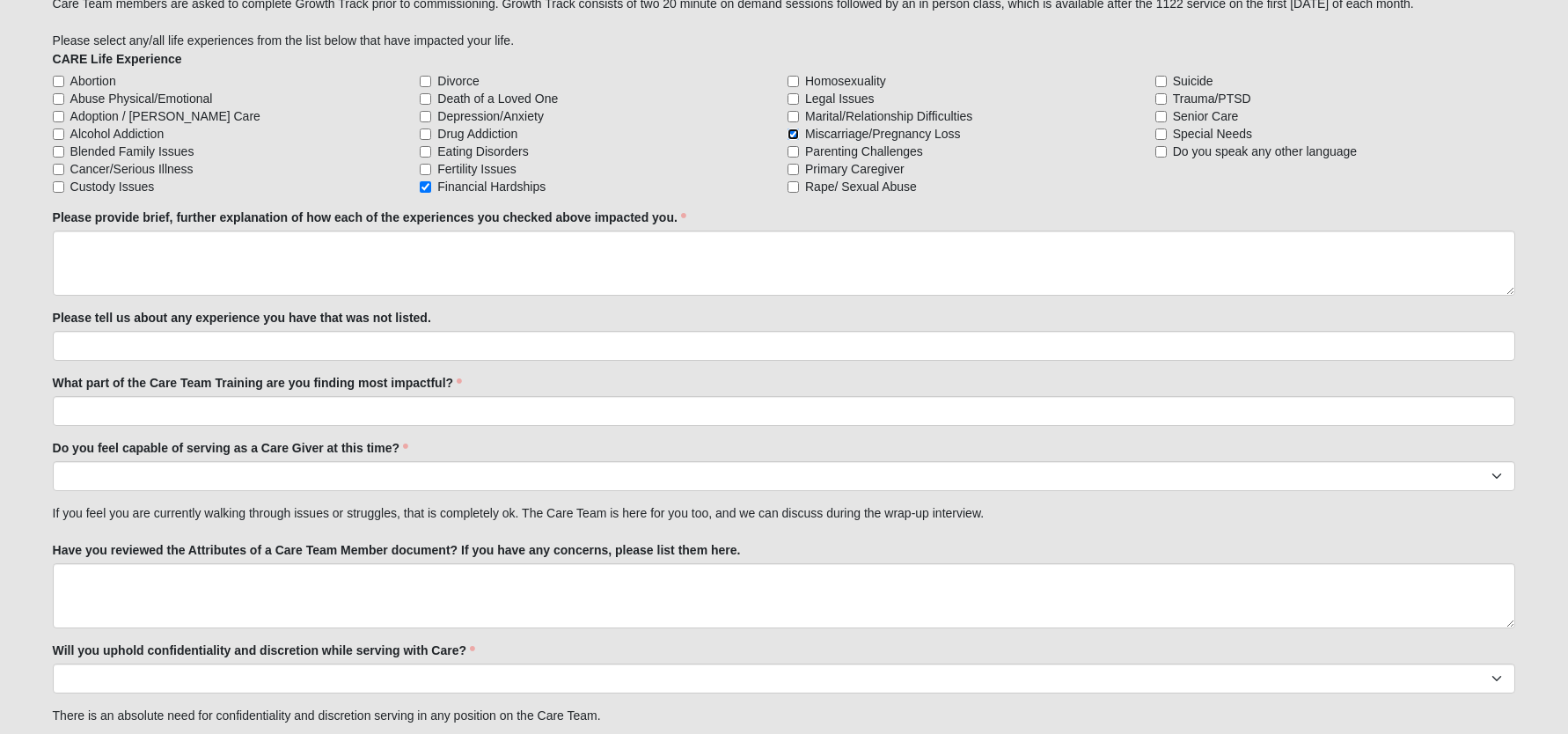
scroll to position [1759, 0]
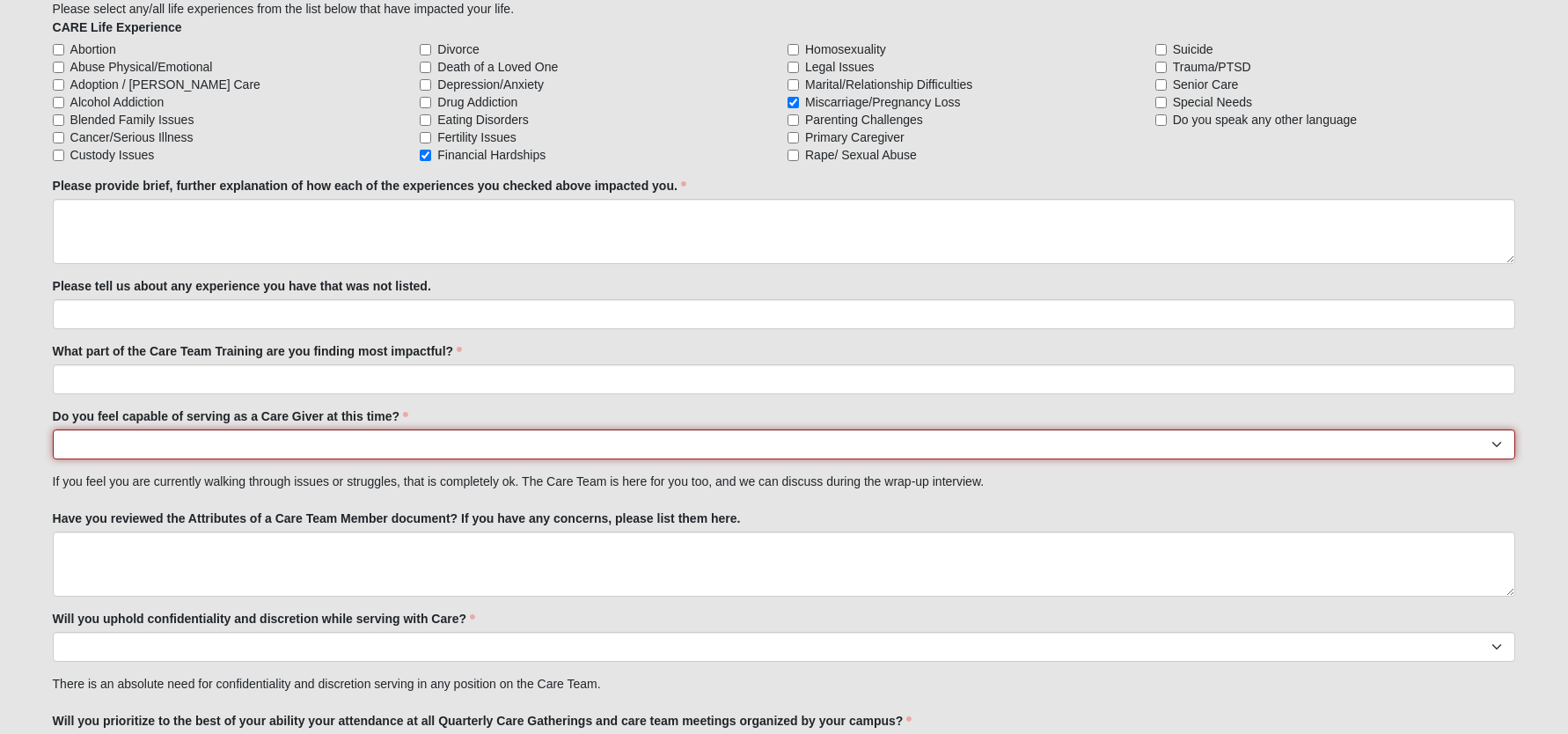
click at [340, 438] on select "No Yes" at bounding box center [784, 444] width 1463 height 29
select select "True"
click at [53, 429] on select "No Yes" at bounding box center [784, 444] width 1463 height 29
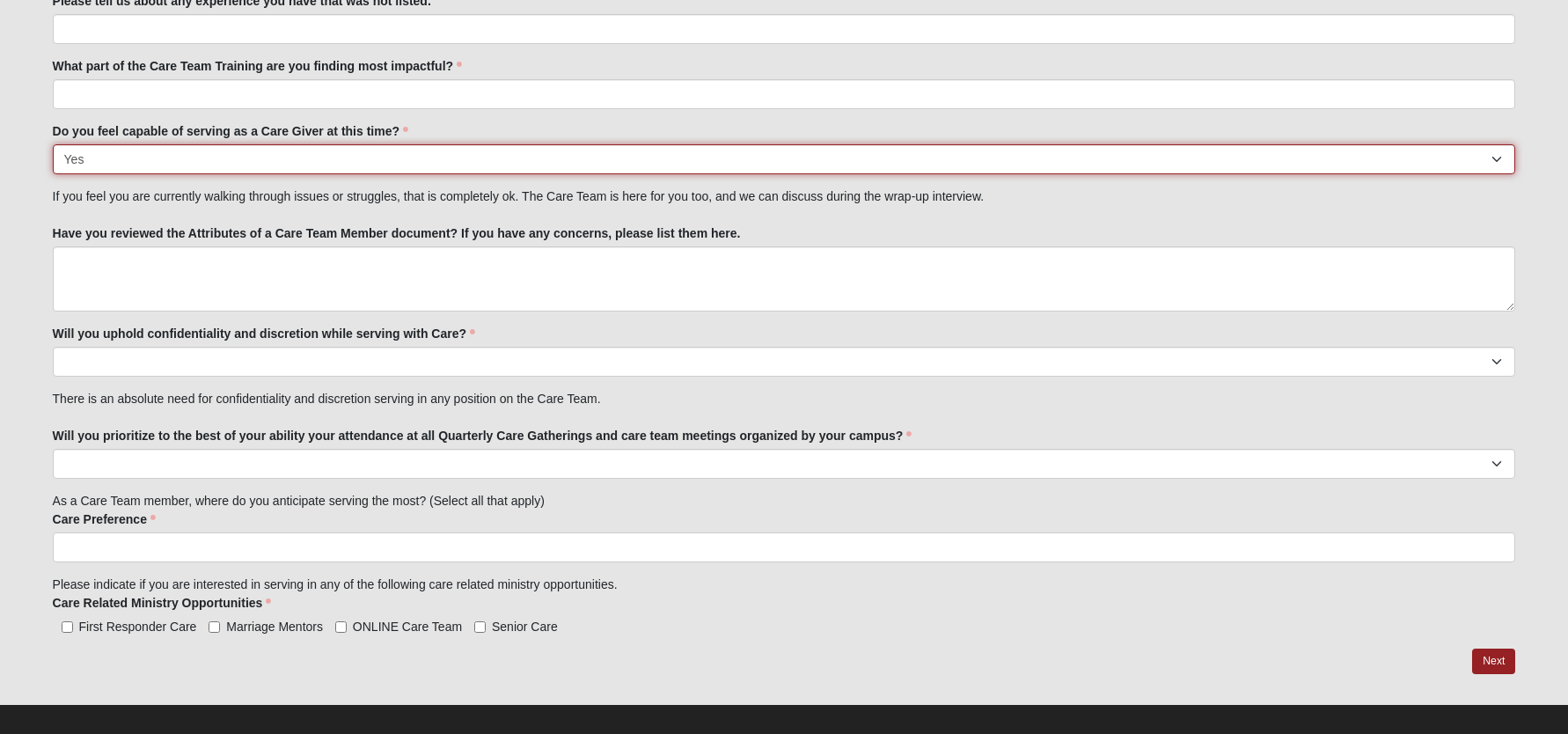
scroll to position [2061, 0]
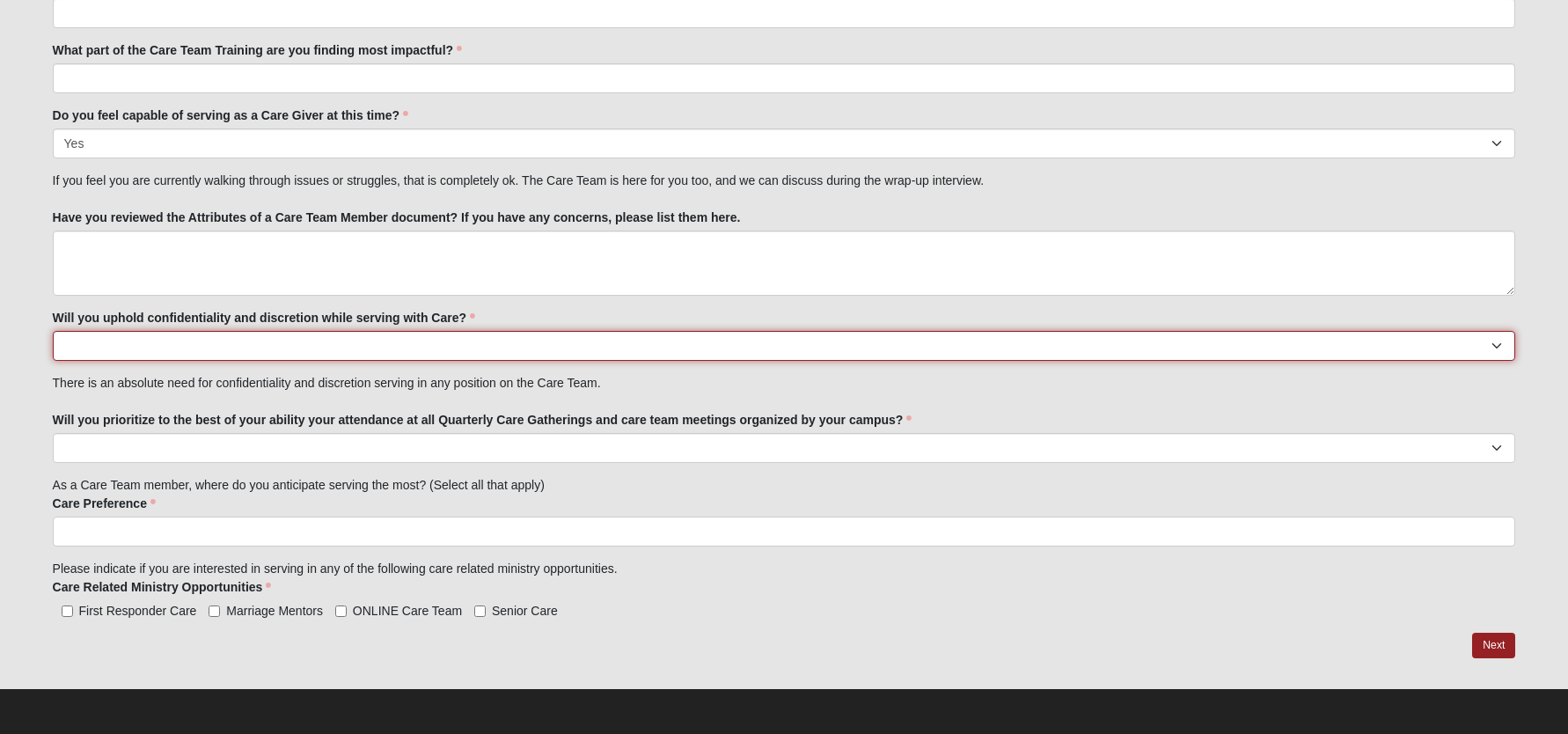
click at [553, 342] on select "No Yes" at bounding box center [784, 345] width 1463 height 29
select select "True"
click at [53, 331] on select "No Yes" at bounding box center [784, 345] width 1463 height 29
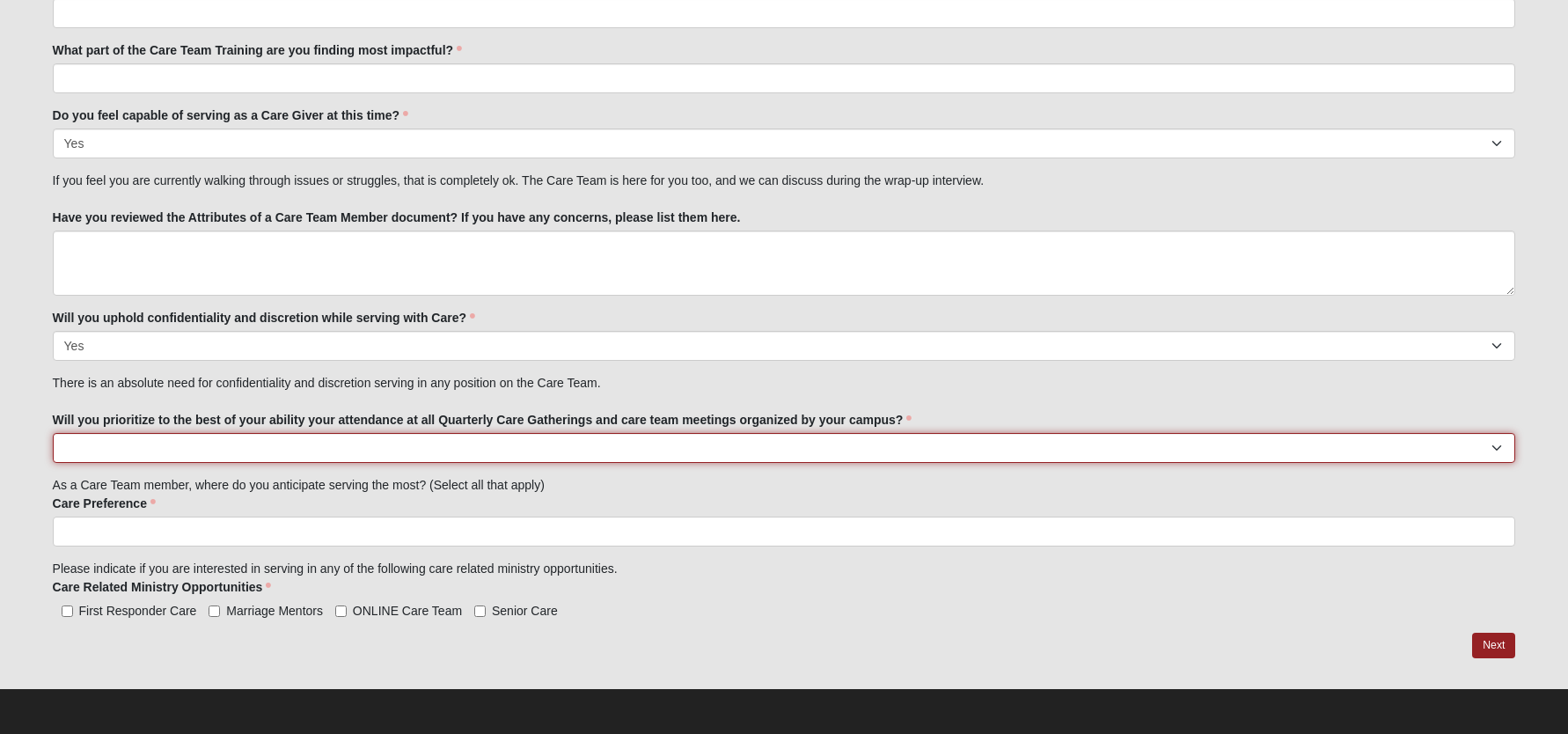
click at [492, 445] on select "No Yes" at bounding box center [784, 447] width 1463 height 29
select select "True"
click at [53, 433] on select "No Yes" at bounding box center [784, 447] width 1463 height 29
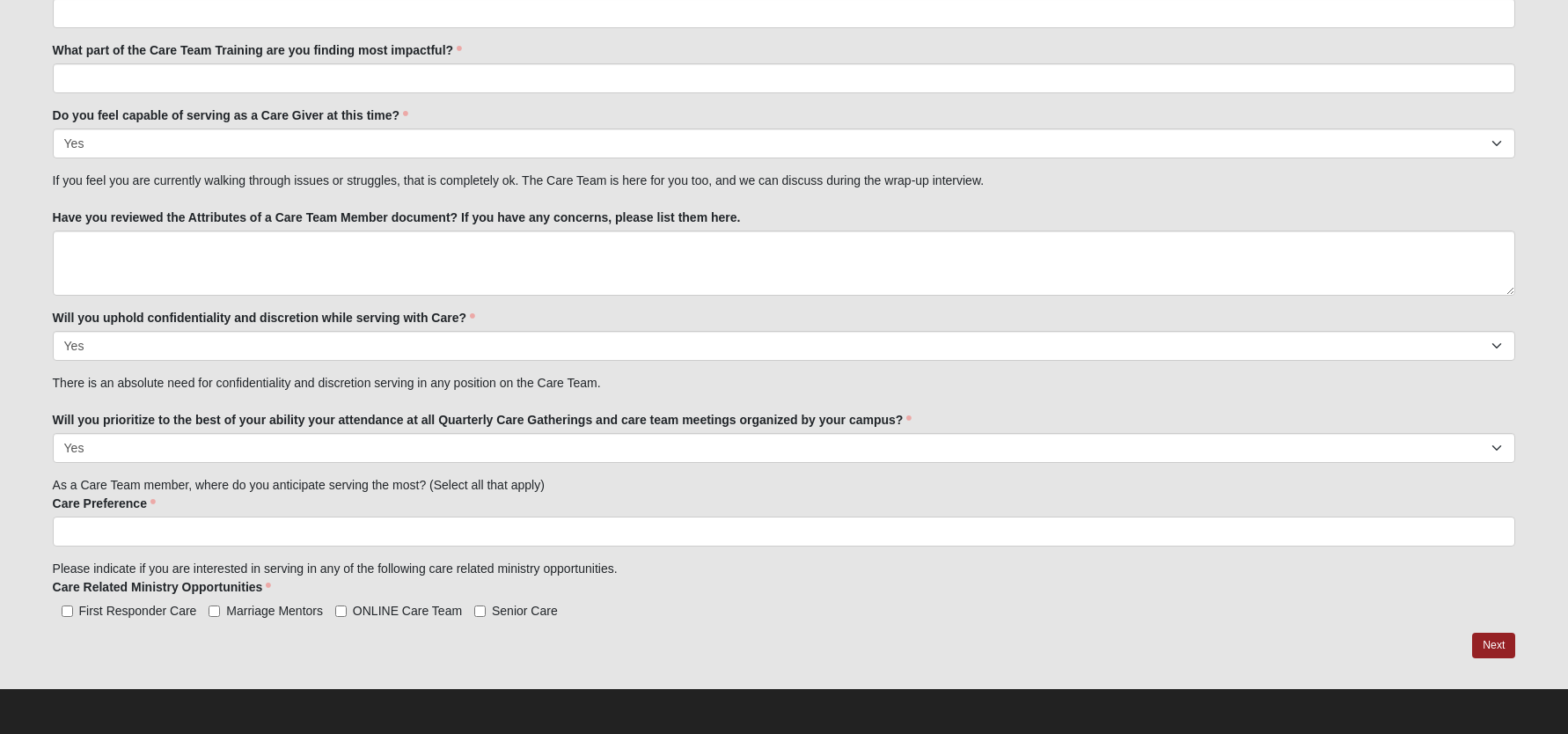
click at [553, 531] on ul at bounding box center [784, 531] width 1463 height 29
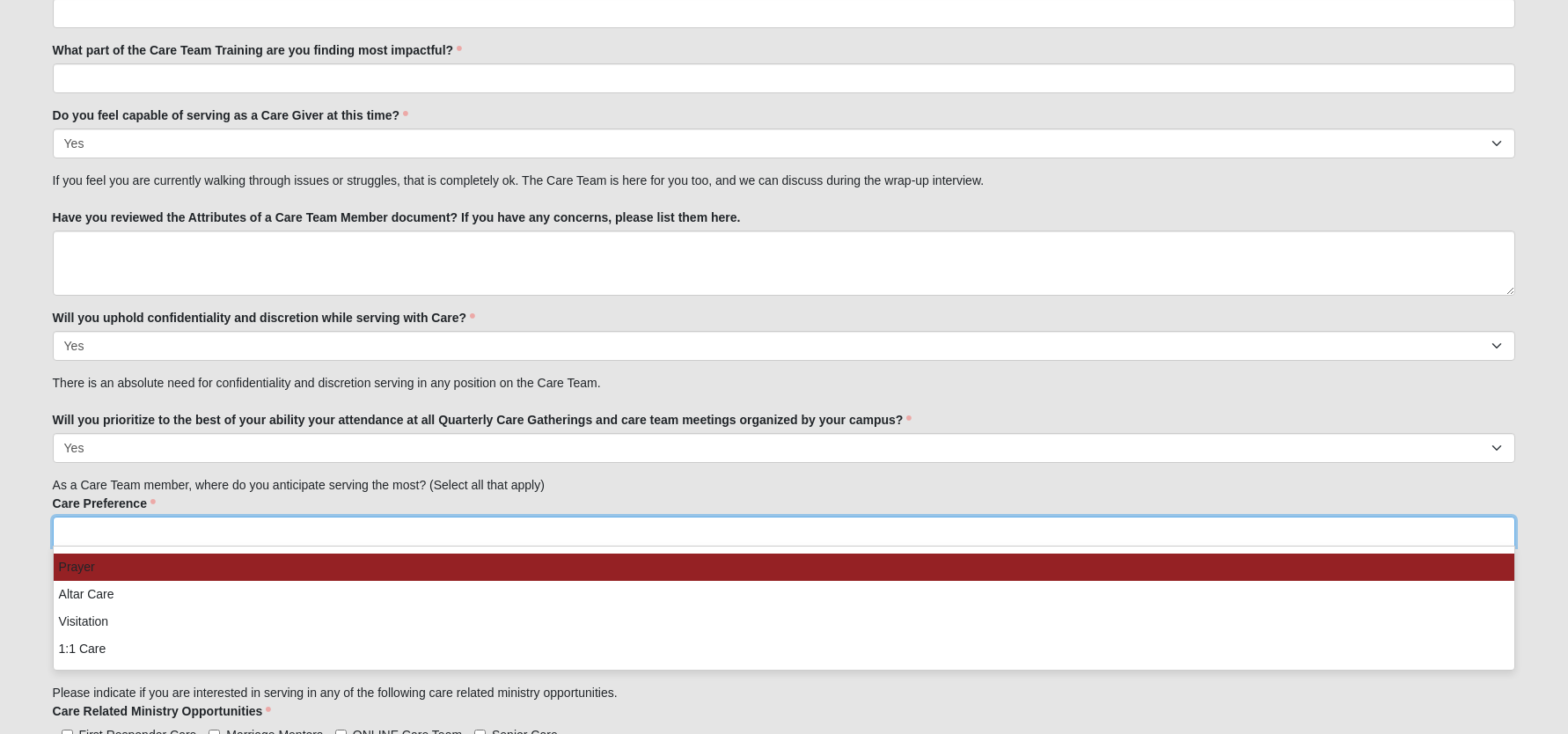
click at [487, 564] on li "Prayer" at bounding box center [784, 567] width 1461 height 27
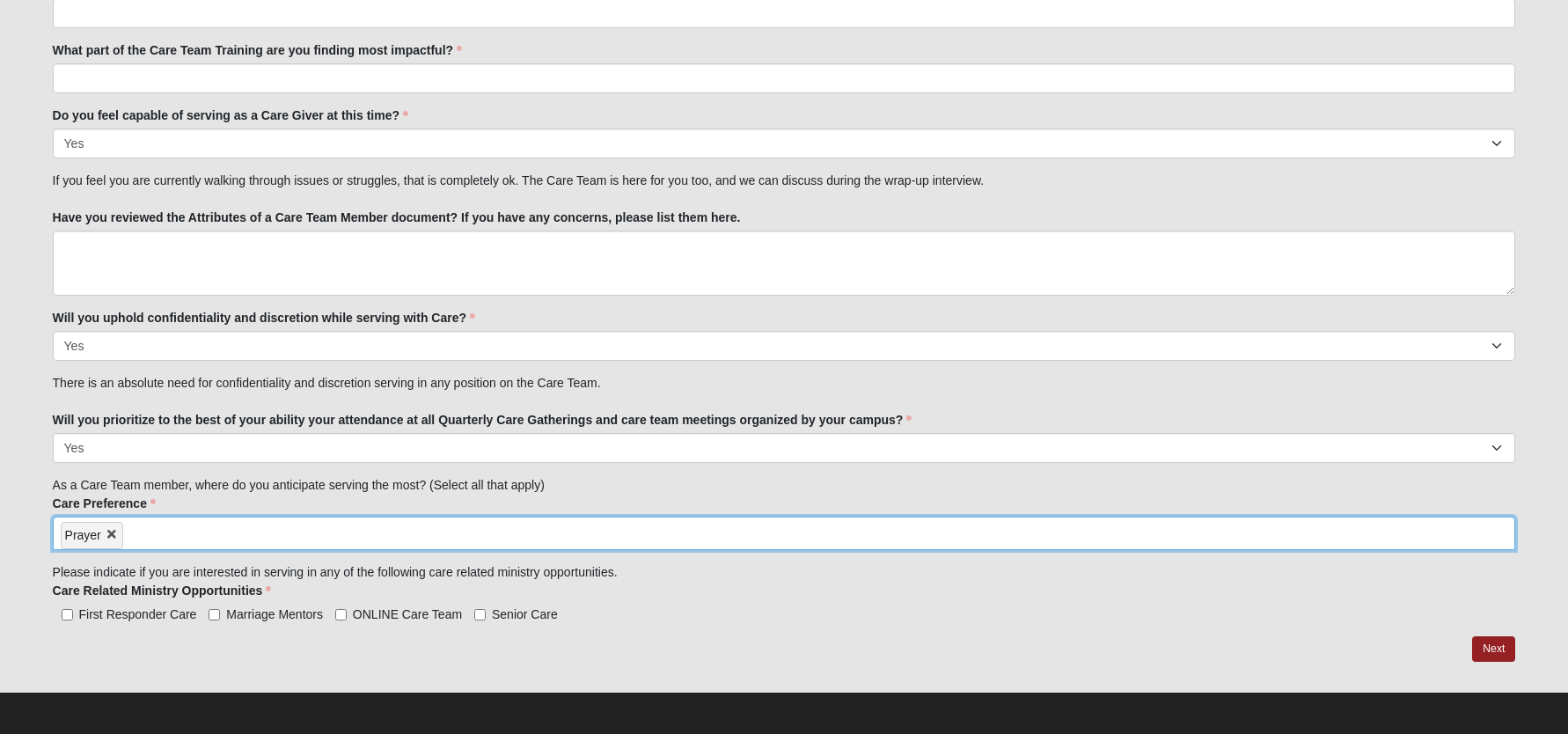
click at [480, 538] on ul "Prayer" at bounding box center [784, 533] width 1463 height 33
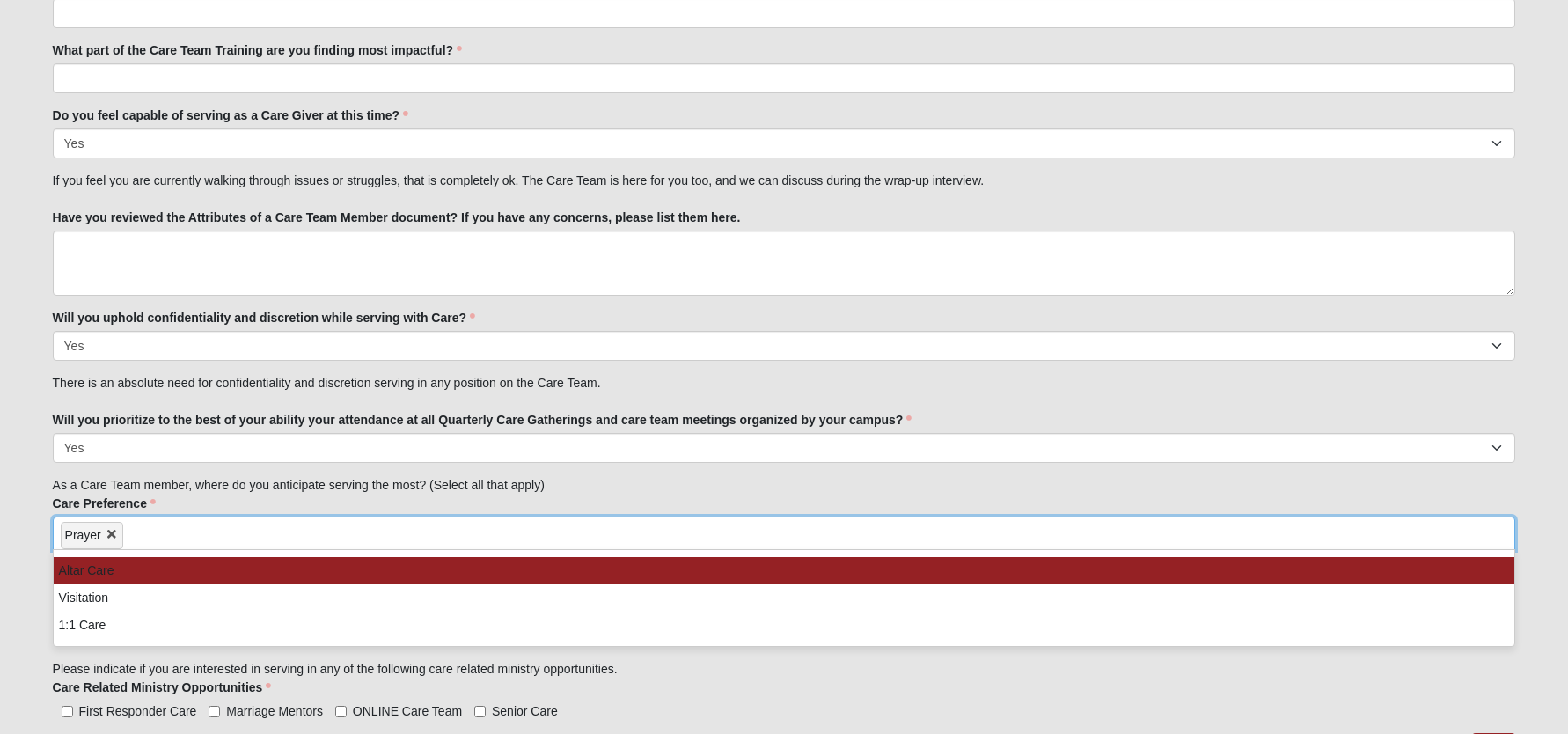
click at [342, 579] on li "Altar Care" at bounding box center [784, 570] width 1461 height 27
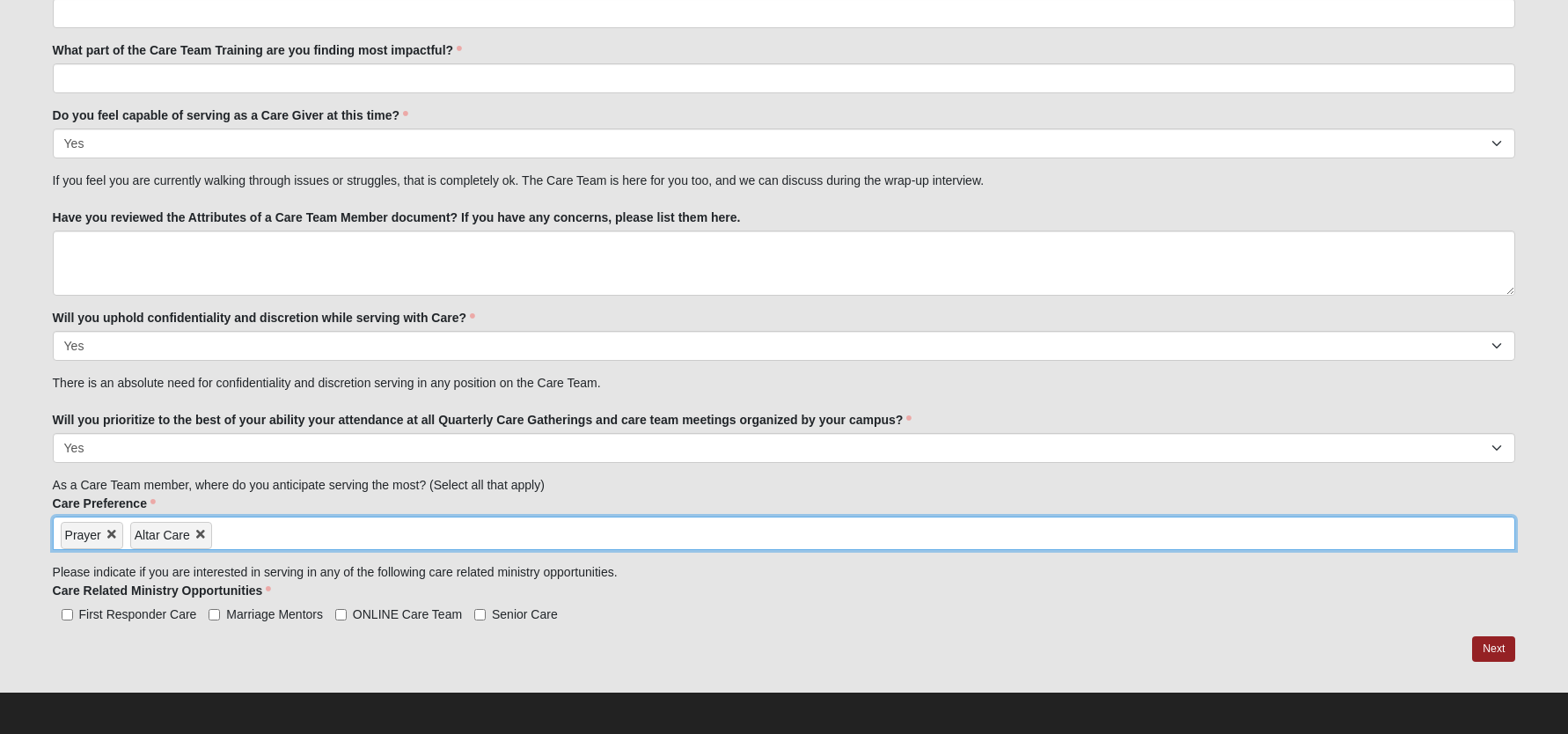
click at [506, 540] on ul "Prayer Altar Care" at bounding box center [784, 533] width 1463 height 33
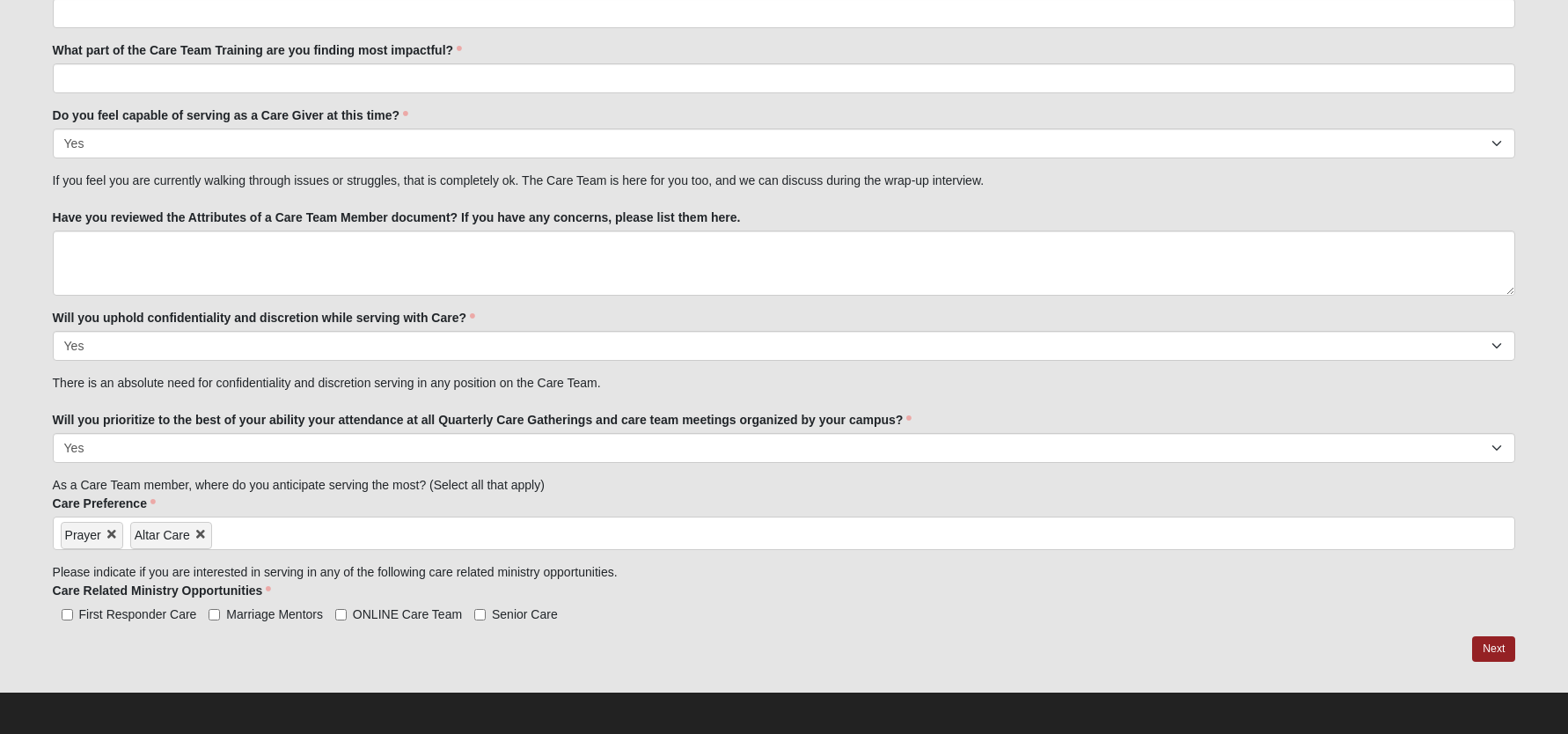
click at [808, 583] on div "Care Related Ministry Opportunities First Responder Care Marriage Mentors ONLIN…" at bounding box center [784, 602] width 1463 height 40
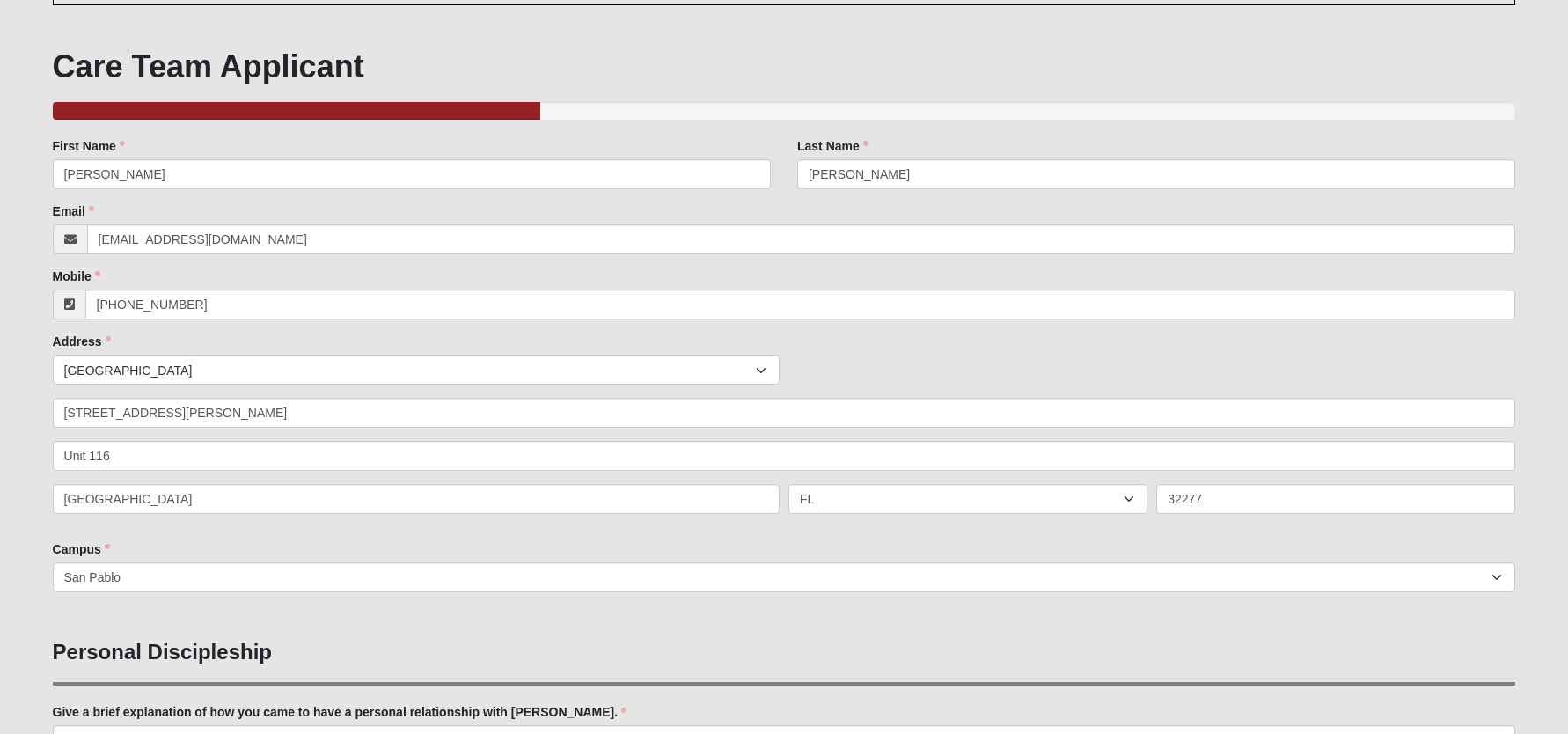
scroll to position [125, 0]
